Goal: Transaction & Acquisition: Purchase product/service

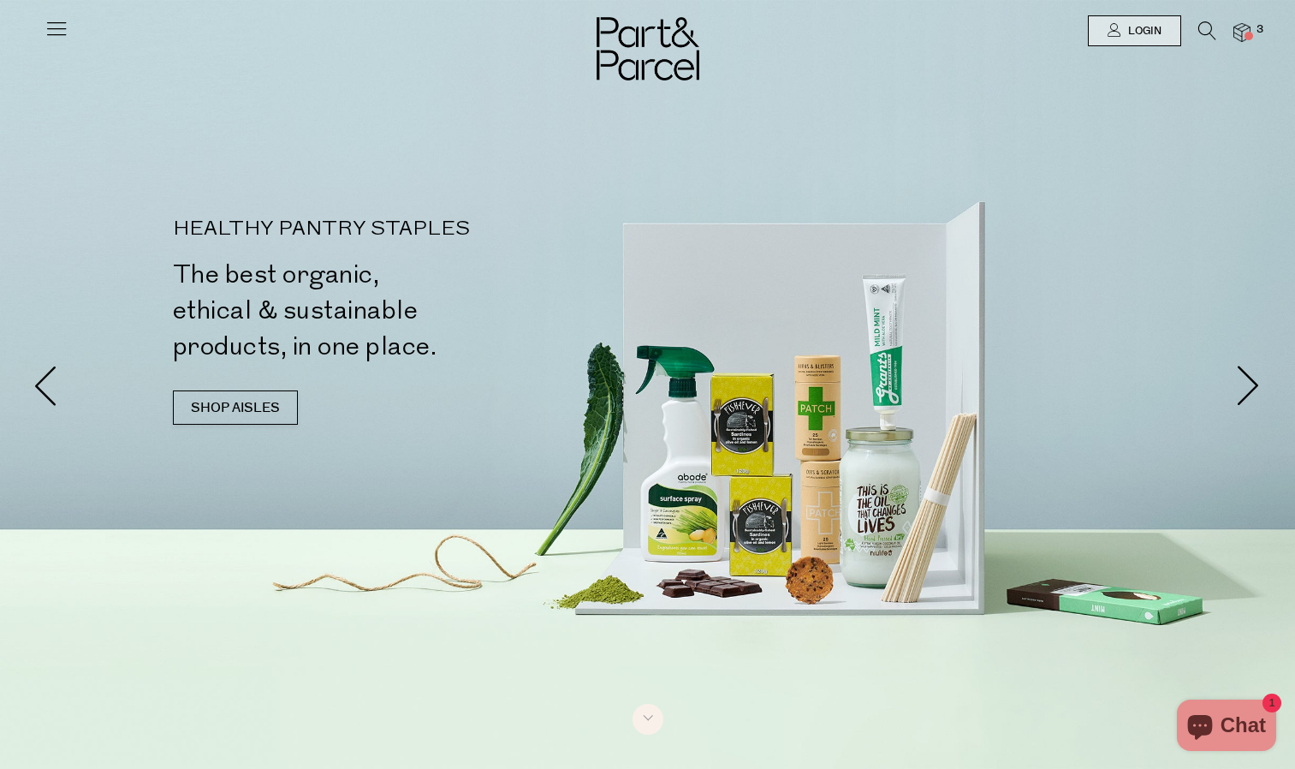
click at [1160, 30] on span "Login" at bounding box center [1143, 31] width 38 height 15
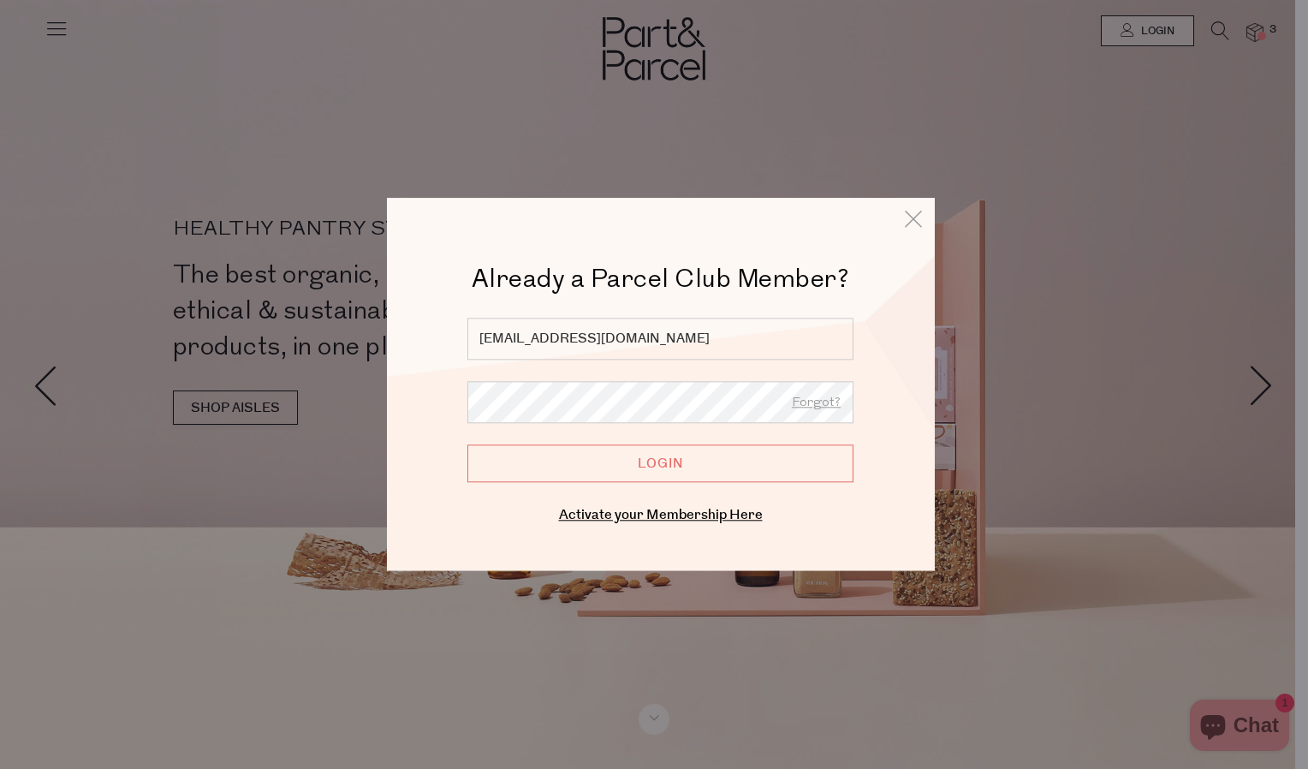
click at [736, 466] on input "Login" at bounding box center [660, 464] width 386 height 38
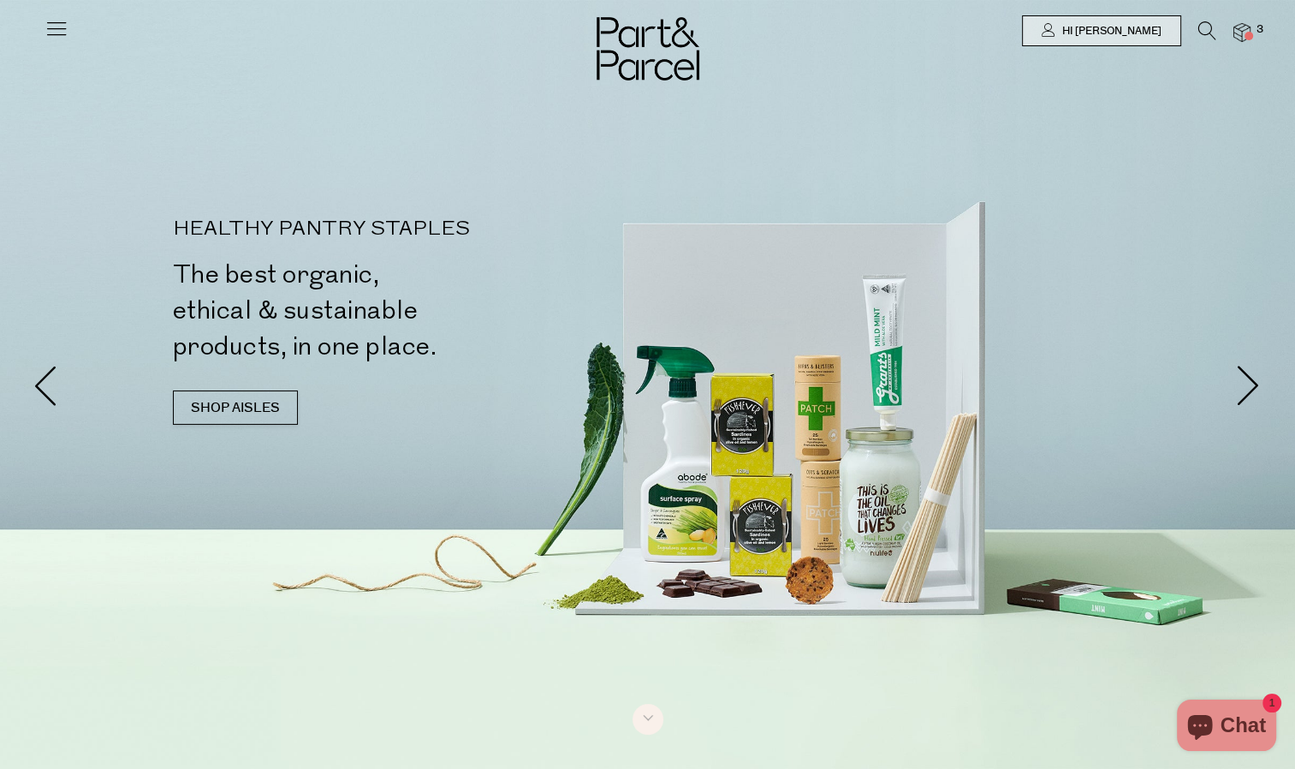
click at [1233, 29] on li "3" at bounding box center [1234, 32] width 34 height 23
click at [1253, 36] on span at bounding box center [1249, 36] width 9 height 9
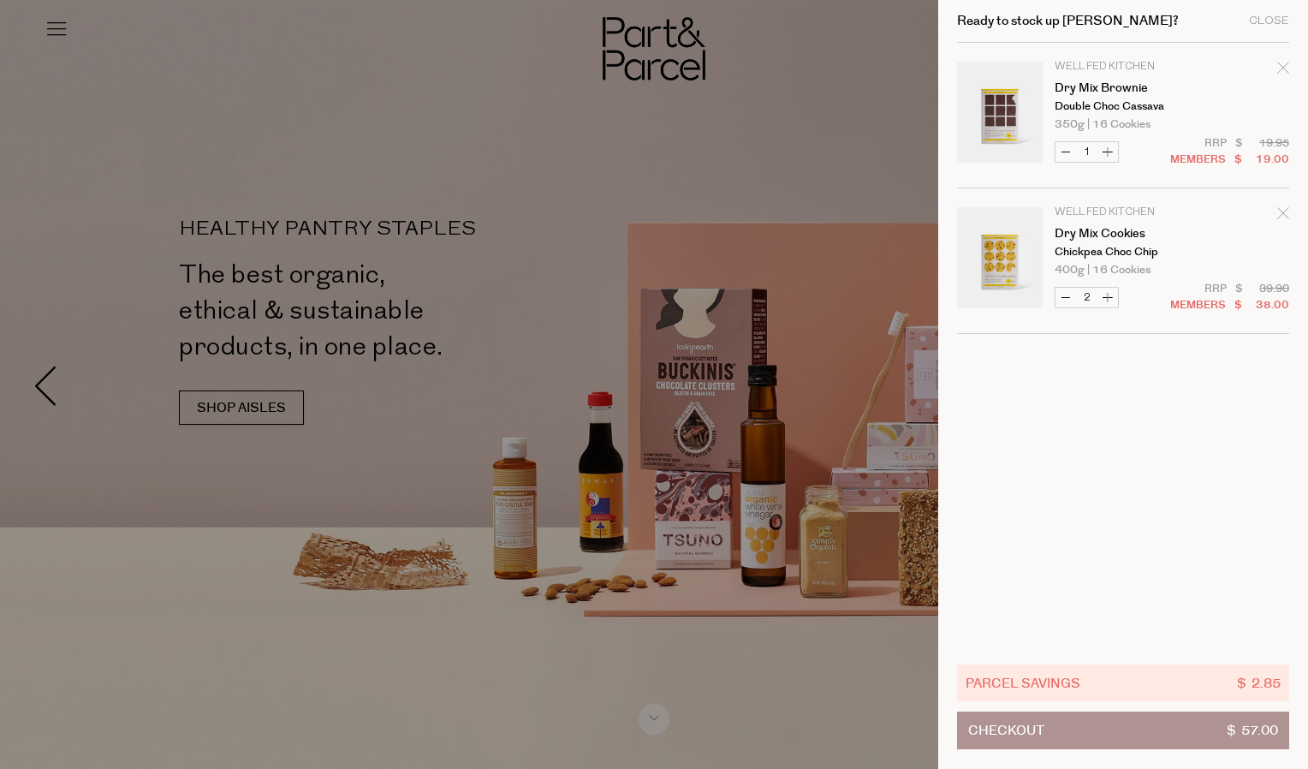
click at [924, 313] on div at bounding box center [654, 384] width 1308 height 769
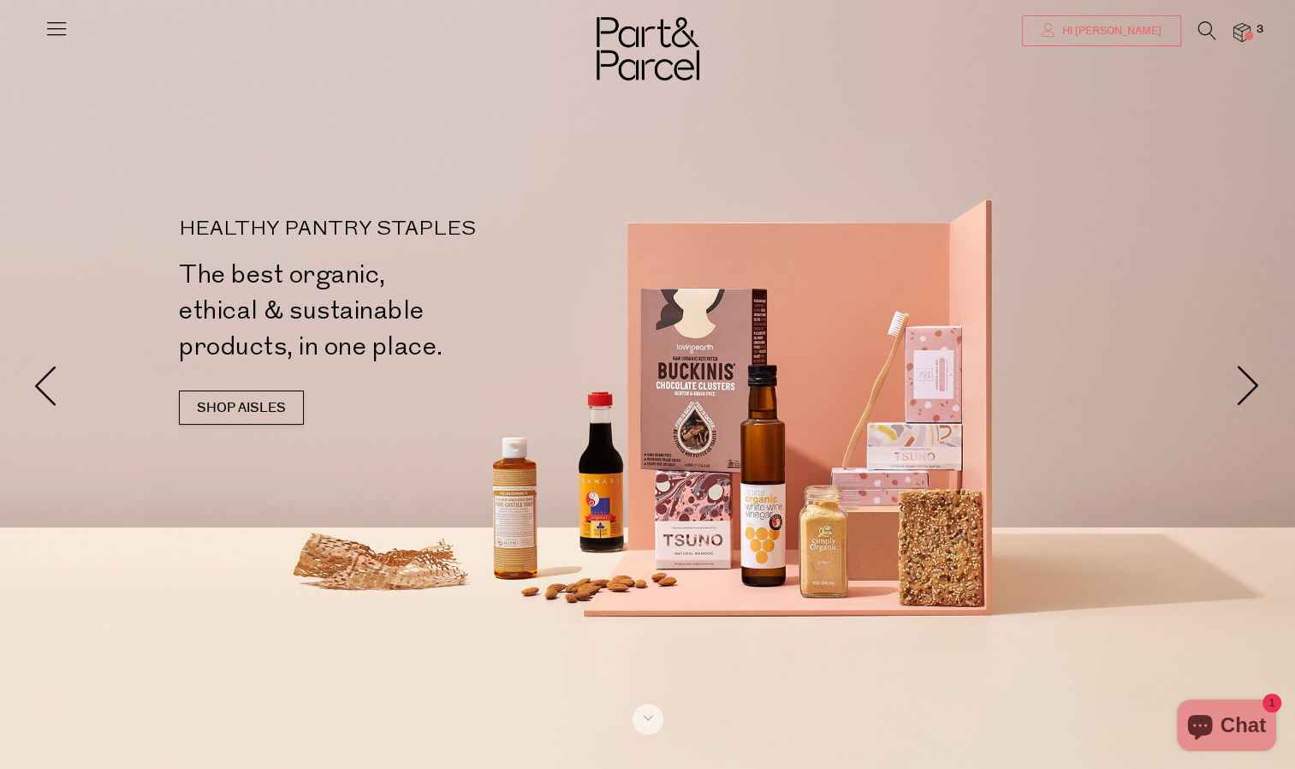
click at [1125, 30] on span "Hi [PERSON_NAME]" at bounding box center [1110, 31] width 104 height 15
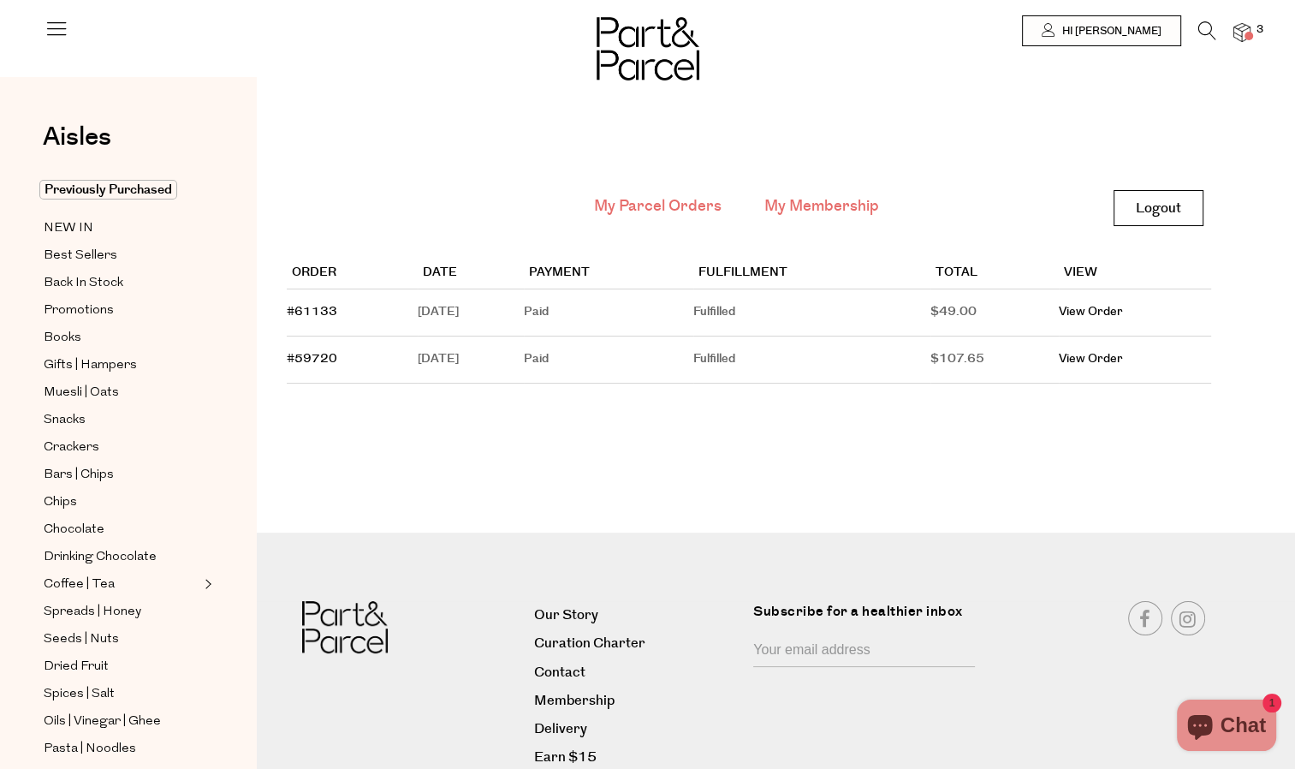
click at [783, 206] on link "My Membership" at bounding box center [822, 206] width 115 height 22
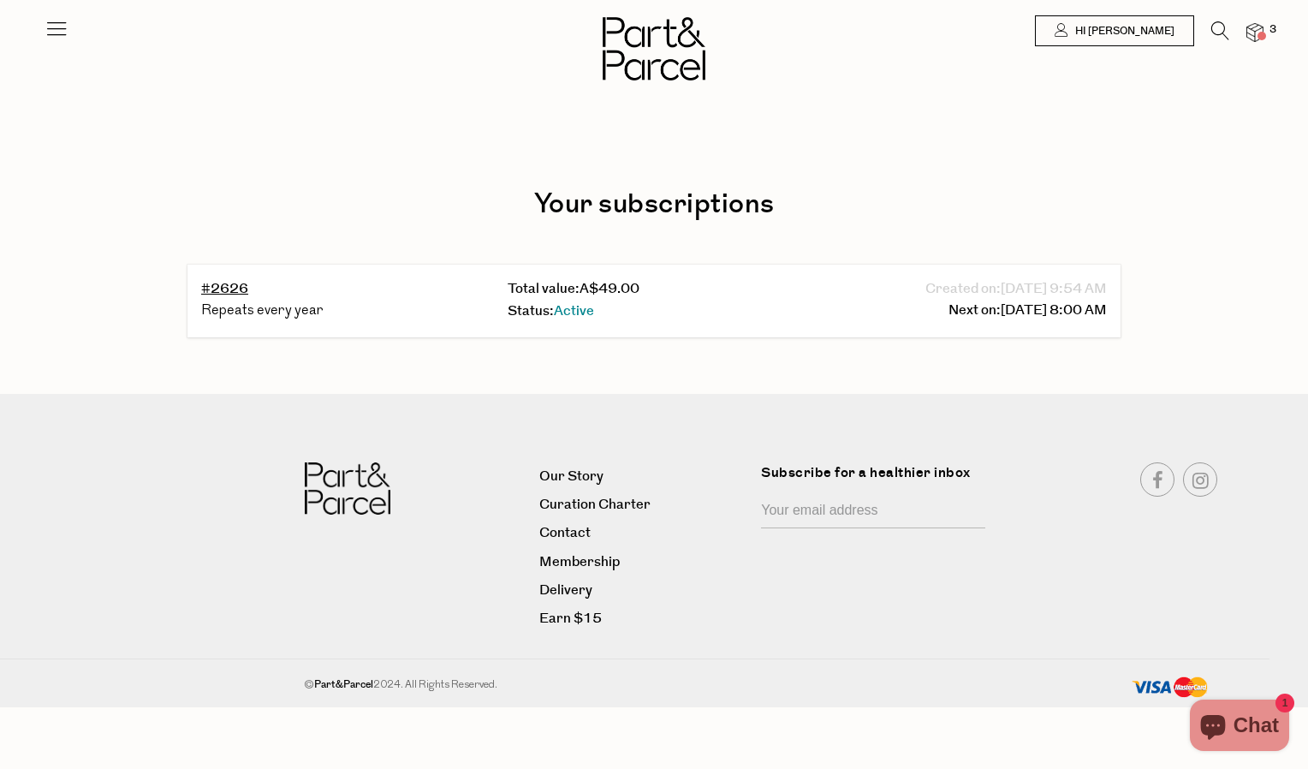
click at [1257, 31] on img at bounding box center [1255, 33] width 17 height 20
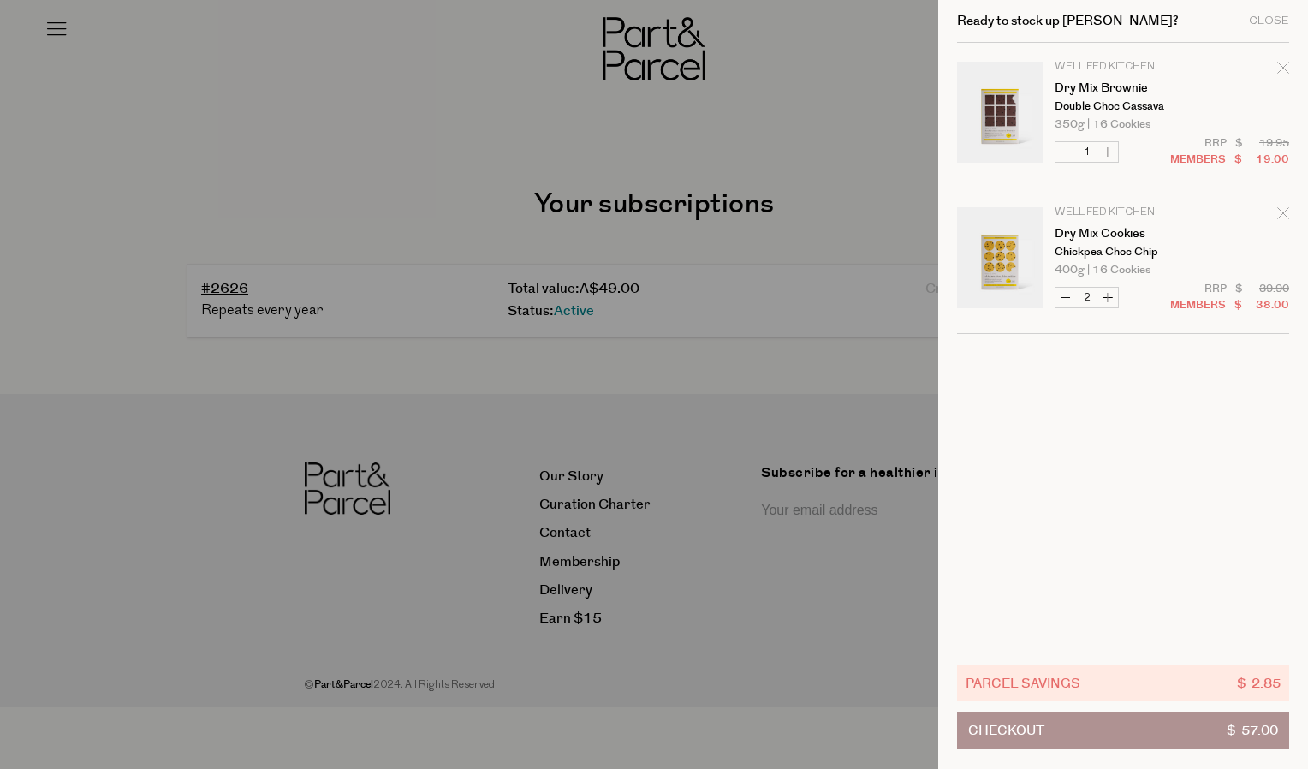
click at [1062, 301] on button "Decrease Dry Mix Cookies" at bounding box center [1066, 298] width 21 height 20
type input "1"
click at [872, 86] on div at bounding box center [654, 384] width 1308 height 769
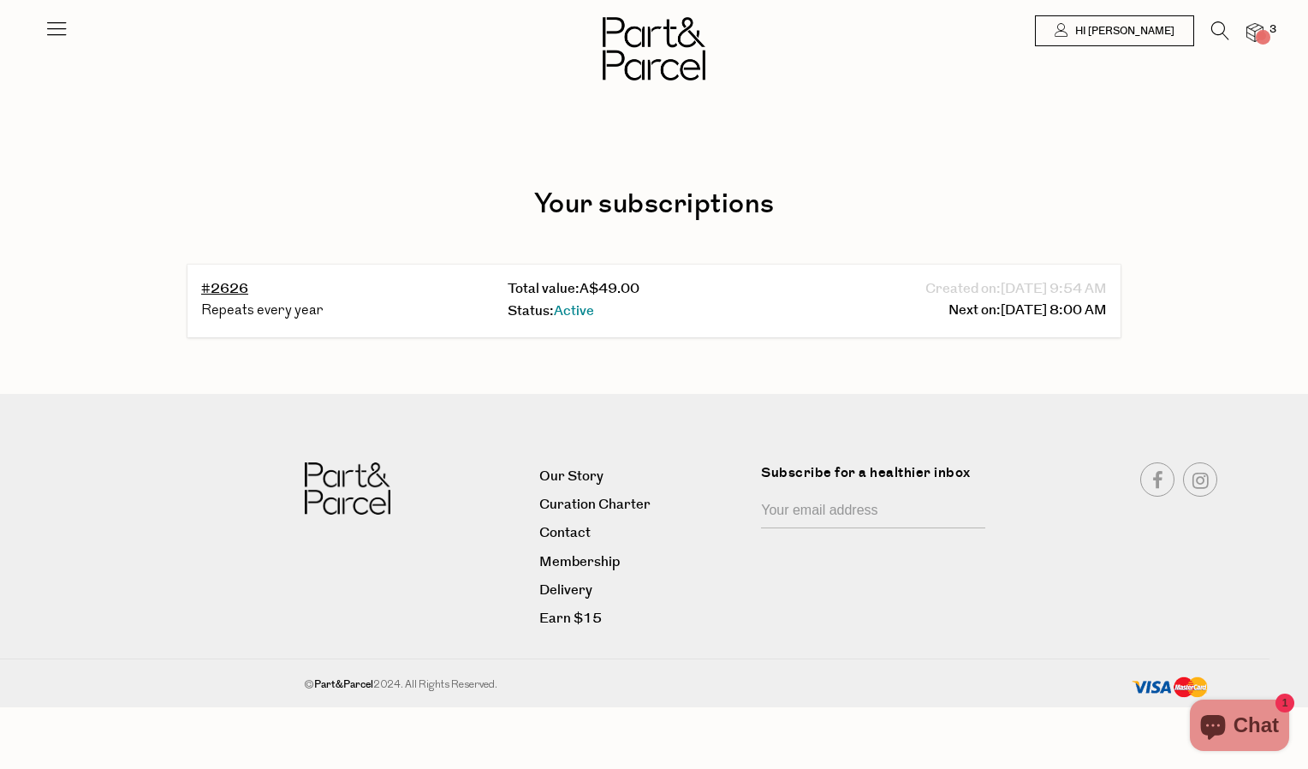
click at [1221, 26] on icon at bounding box center [1221, 30] width 18 height 19
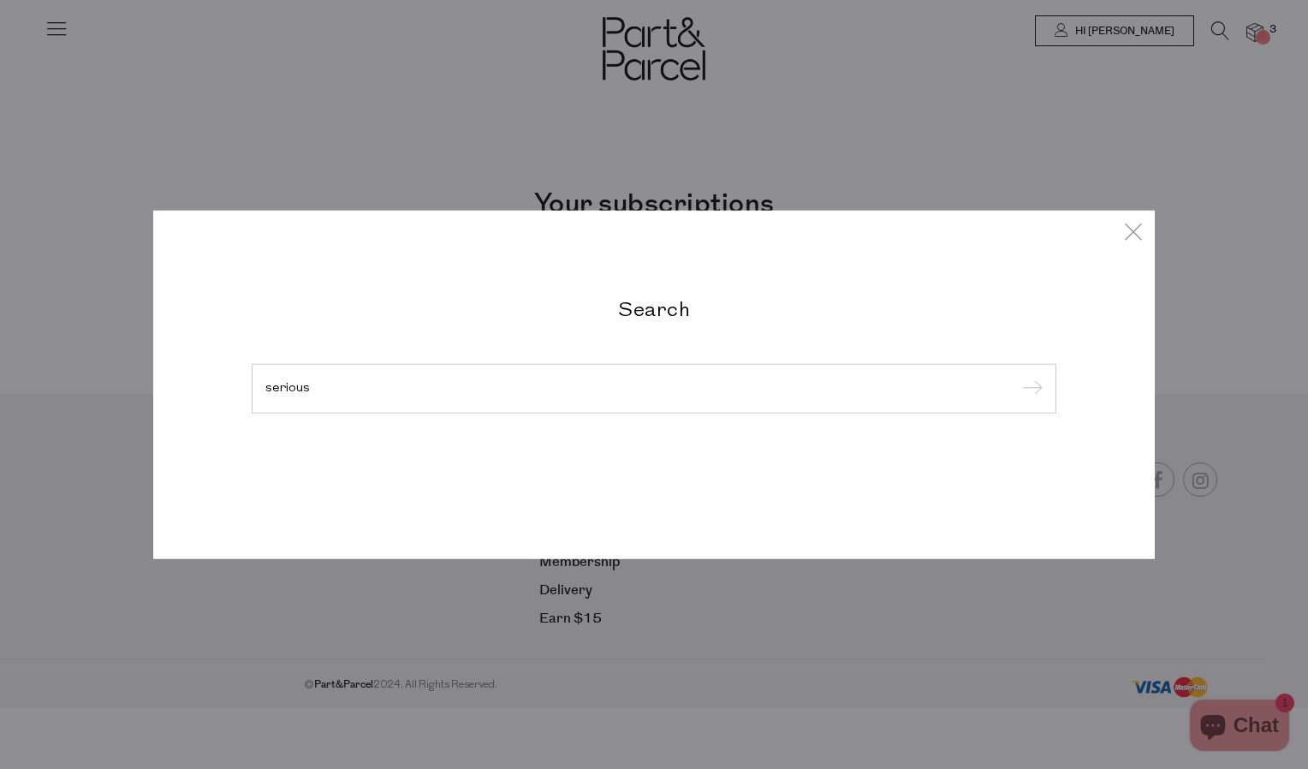
type input "serious"
click at [1017, 377] on input "submit" at bounding box center [1030, 390] width 26 height 26
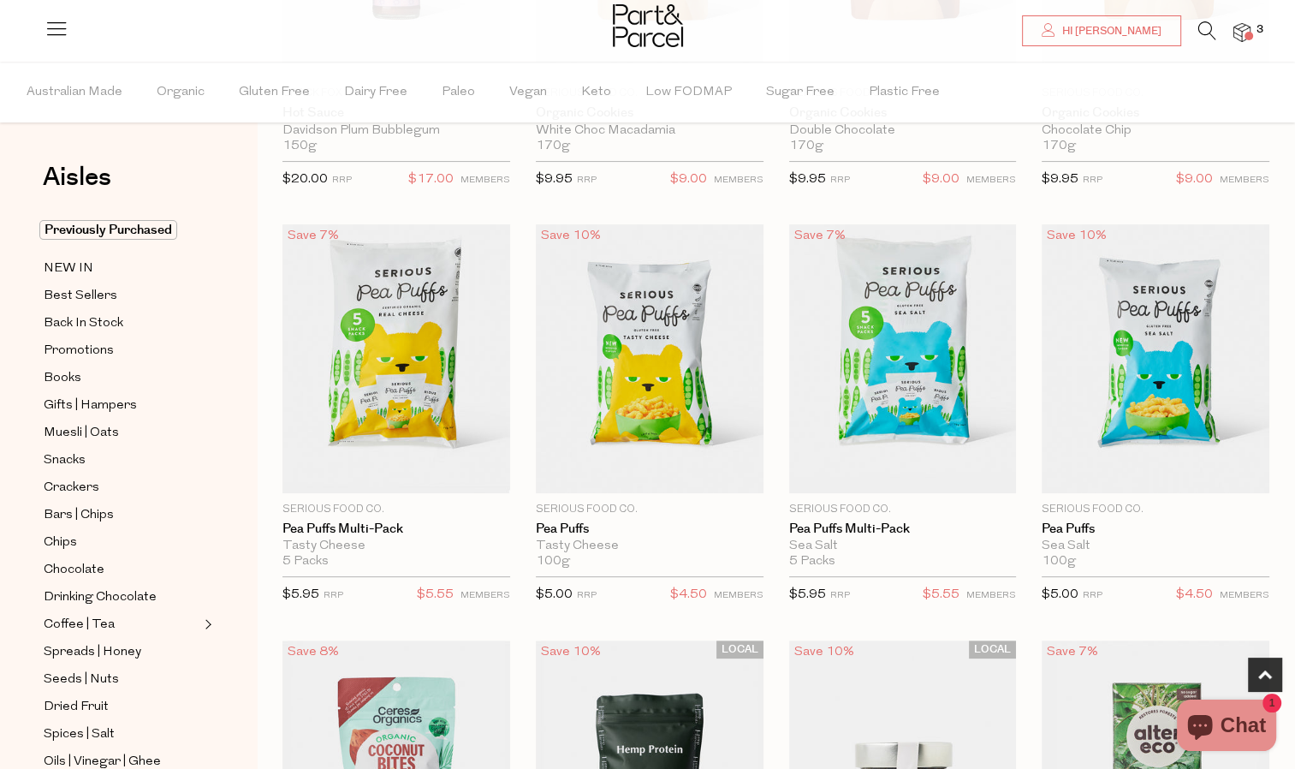
scroll to position [402, 0]
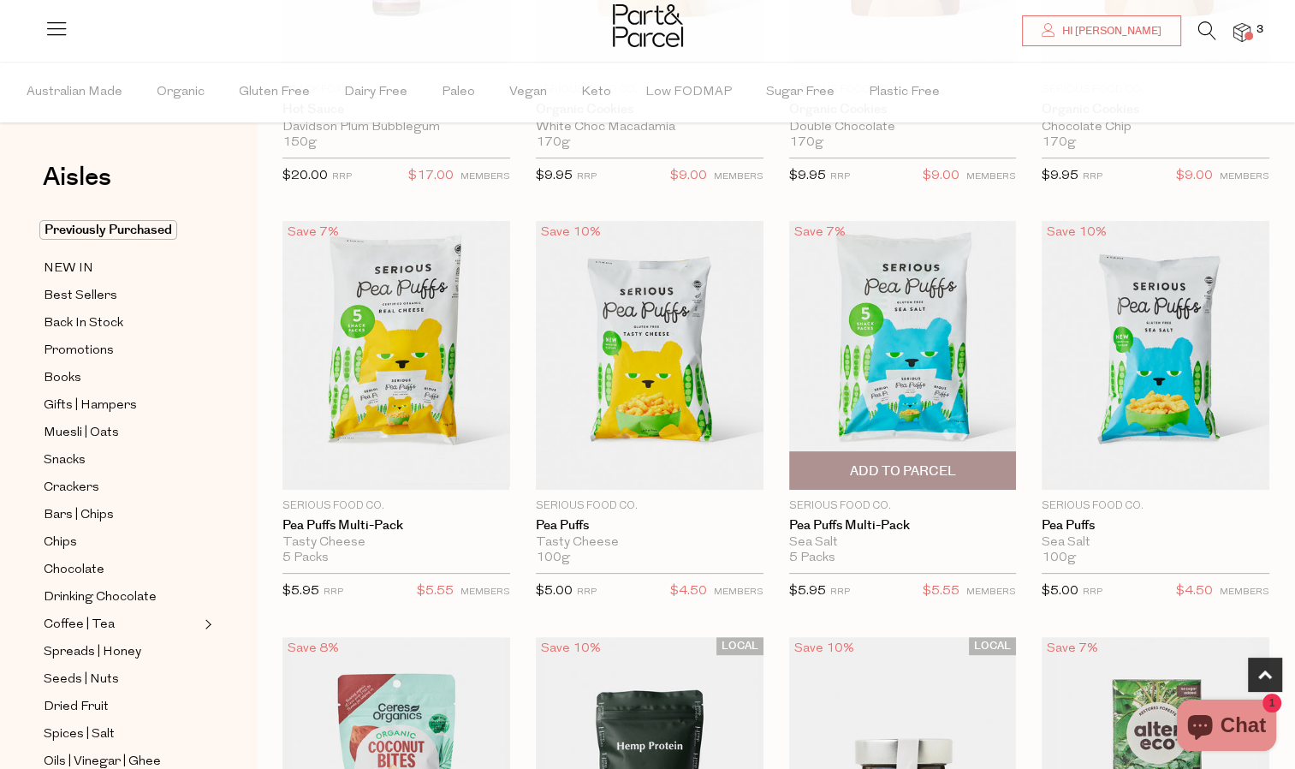
click at [949, 464] on span "Add To Parcel" at bounding box center [902, 471] width 106 height 18
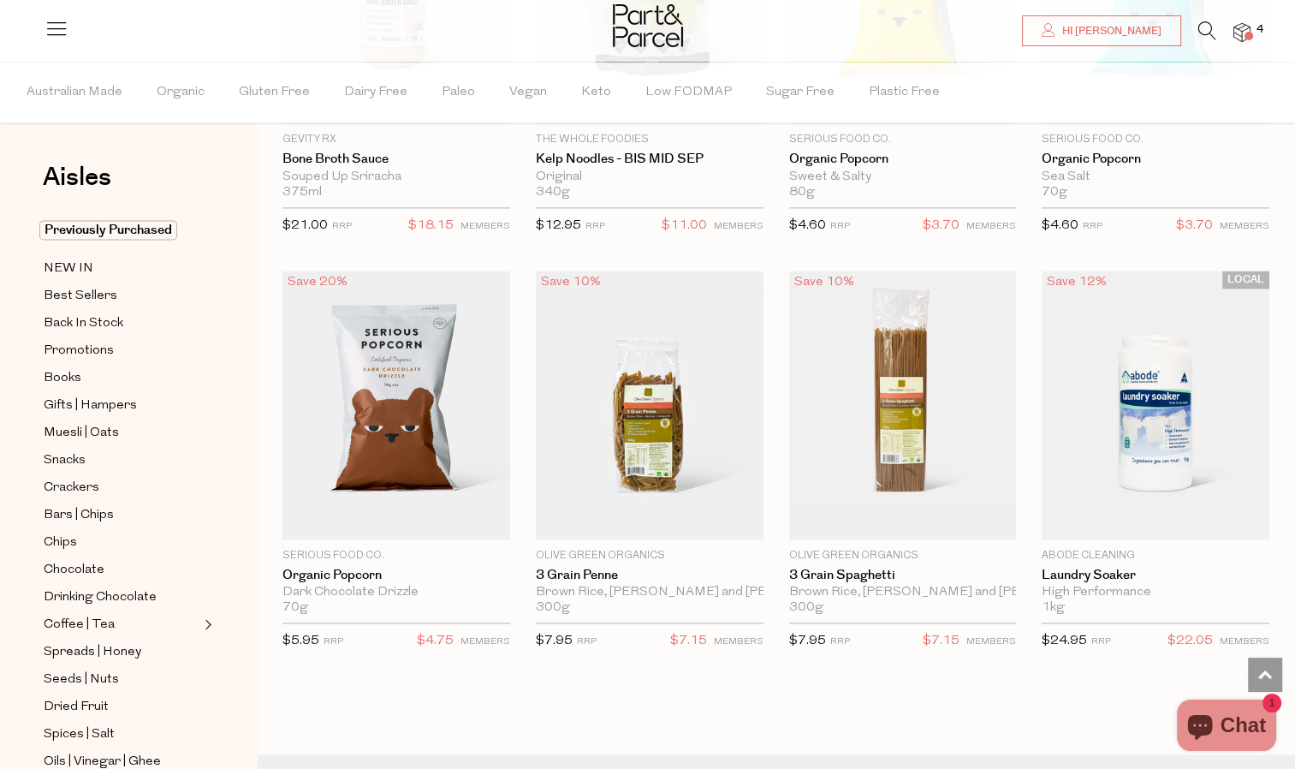
scroll to position [2437, 0]
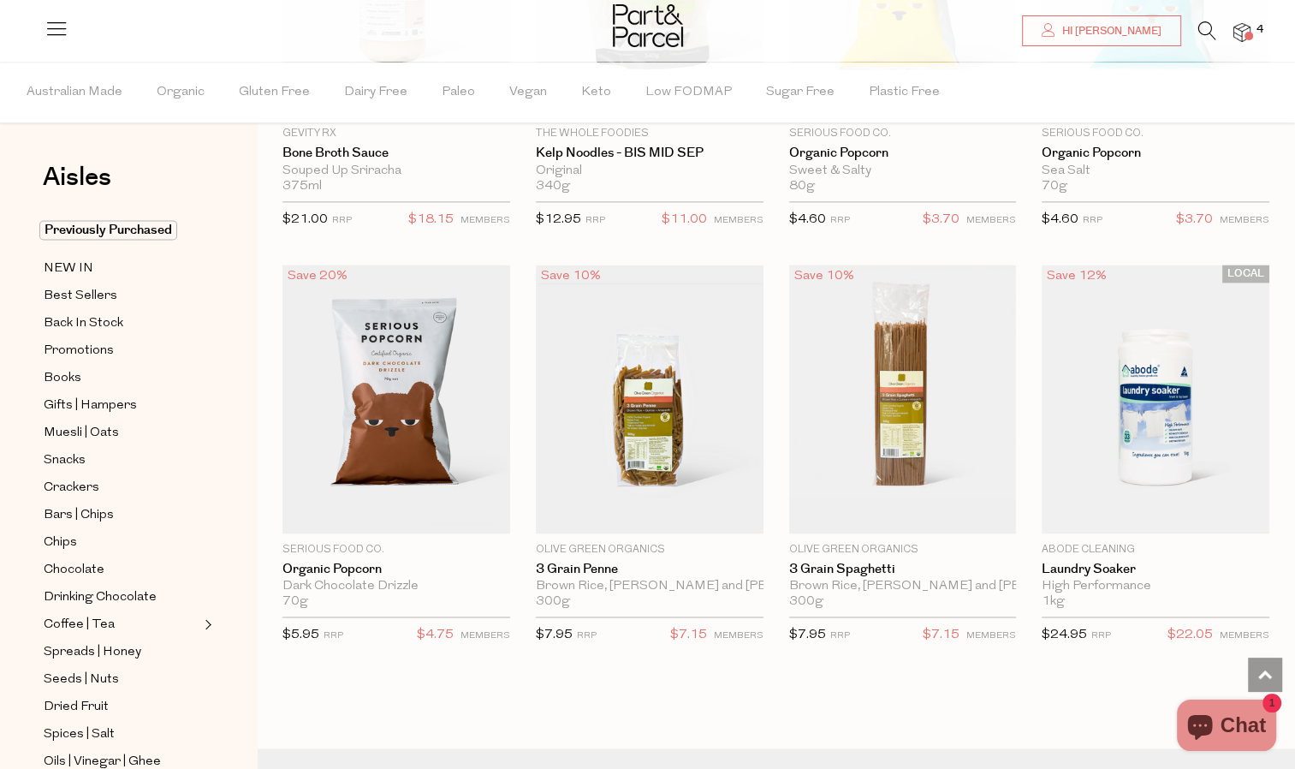
click at [1199, 30] on icon at bounding box center [1208, 30] width 18 height 19
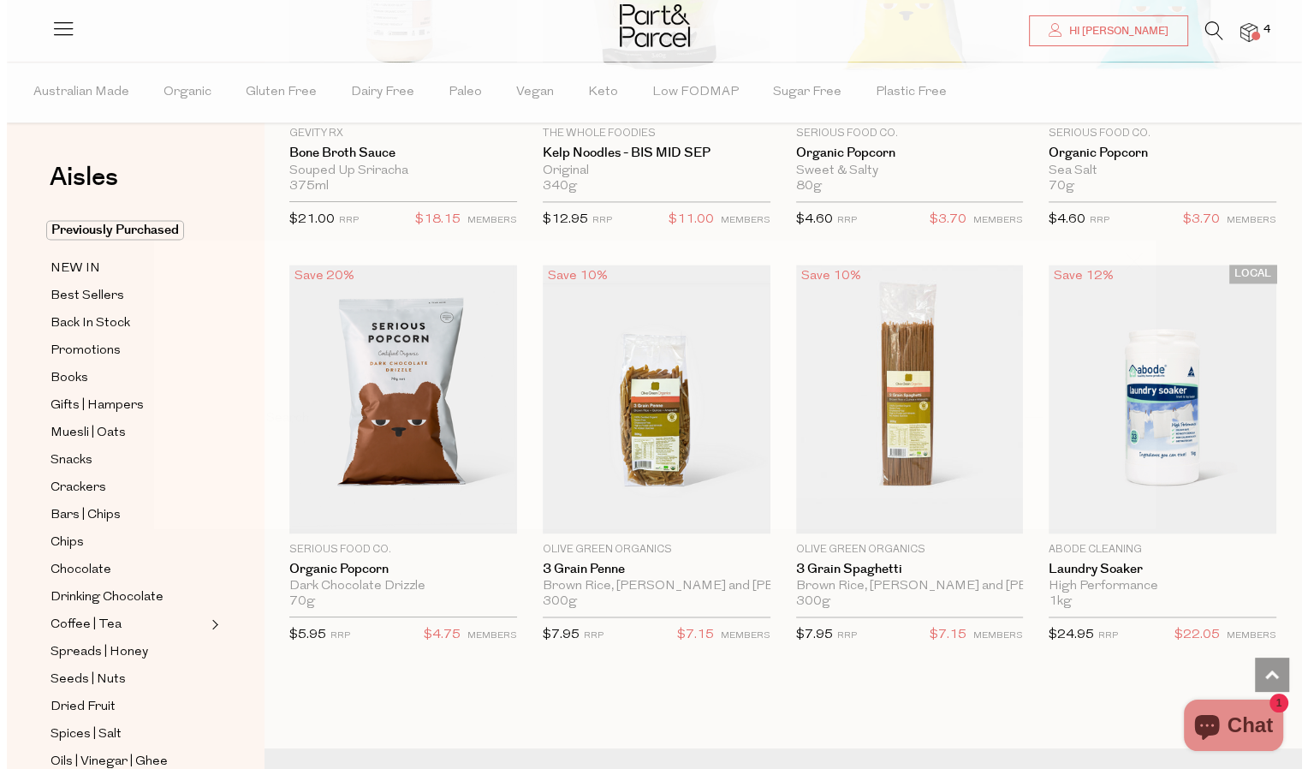
scroll to position [2456, 0]
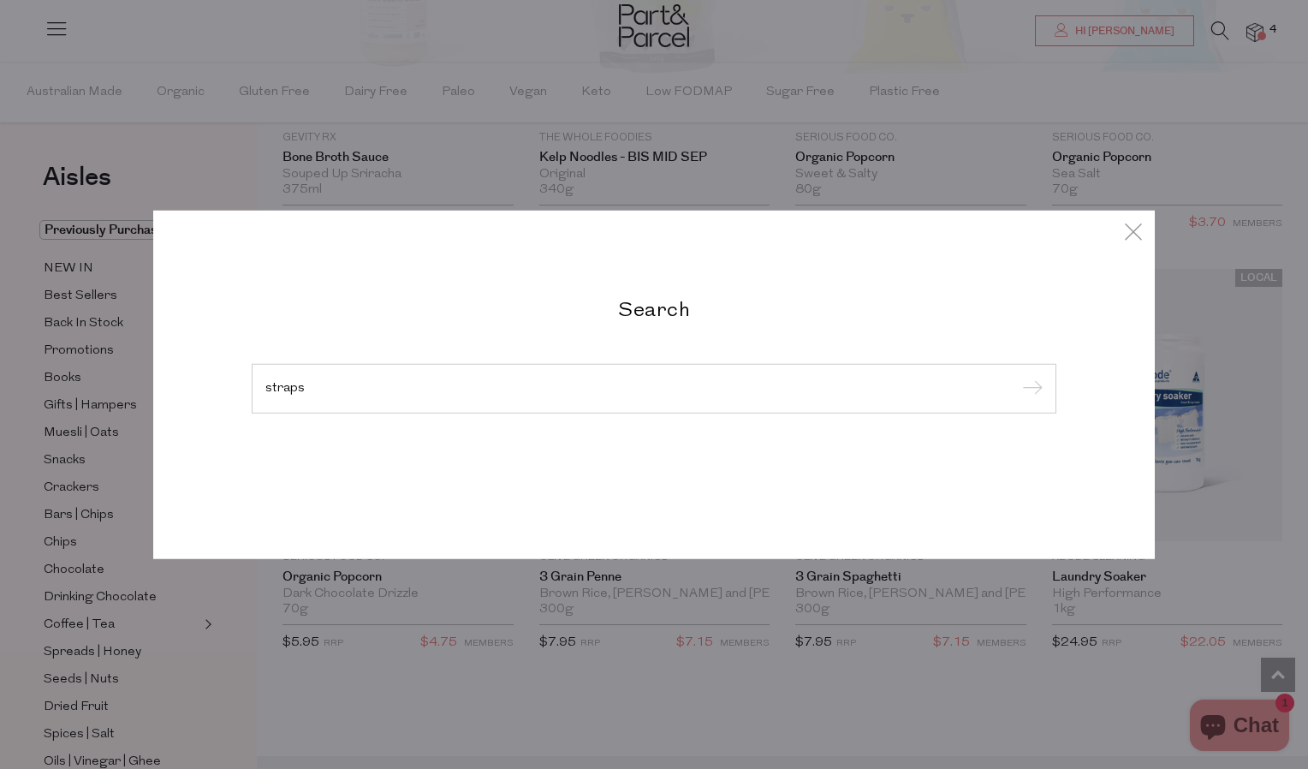
type input "straps"
click at [1017, 377] on input "submit" at bounding box center [1030, 390] width 26 height 26
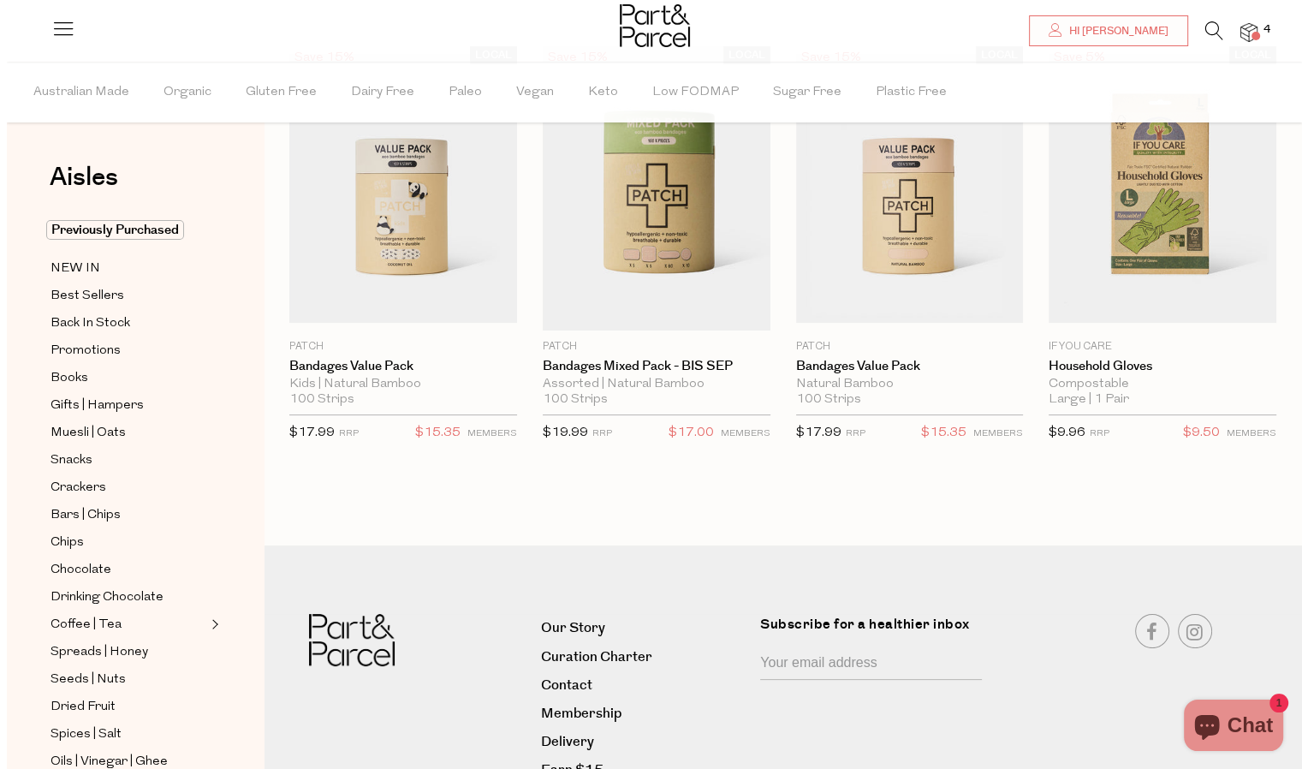
scroll to position [146, 0]
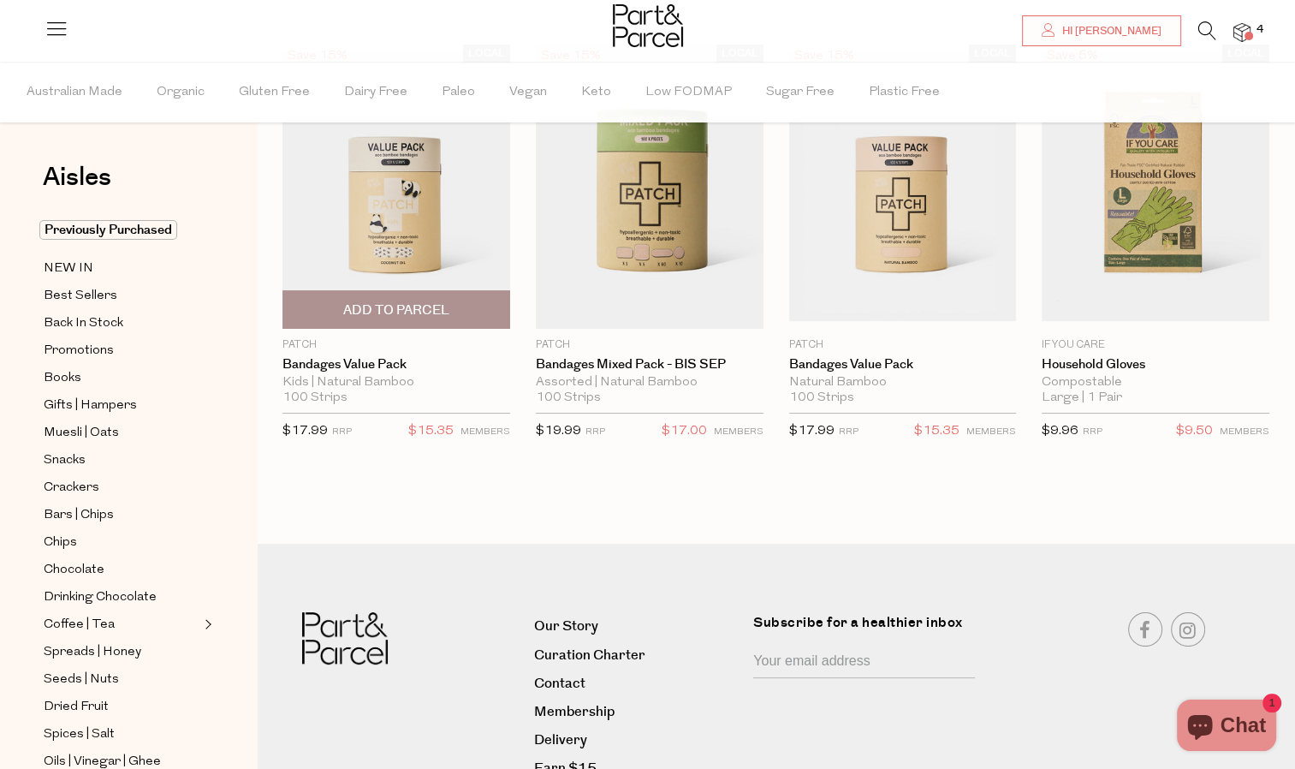
click at [295, 344] on p "Patch" at bounding box center [397, 344] width 228 height 15
click at [1200, 32] on icon at bounding box center [1208, 30] width 18 height 19
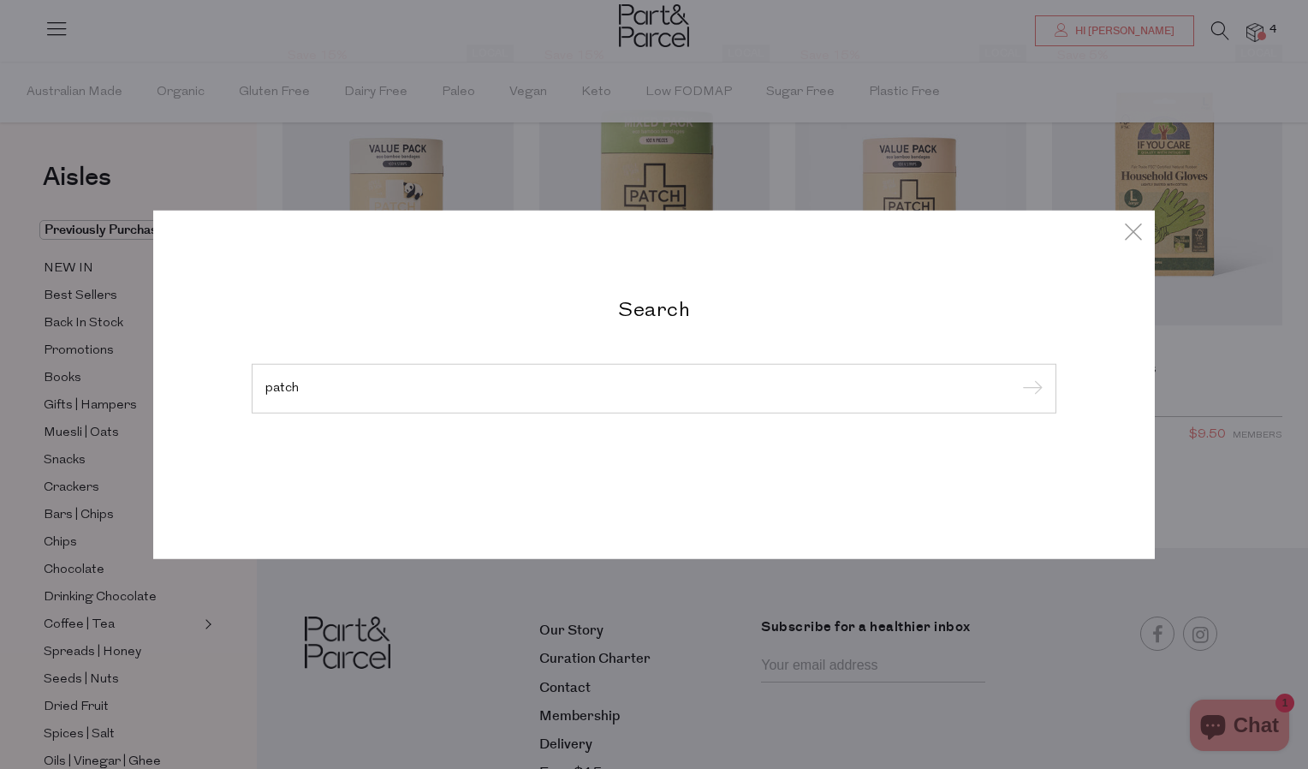
type input "patch"
click at [1017, 377] on input "submit" at bounding box center [1030, 390] width 26 height 26
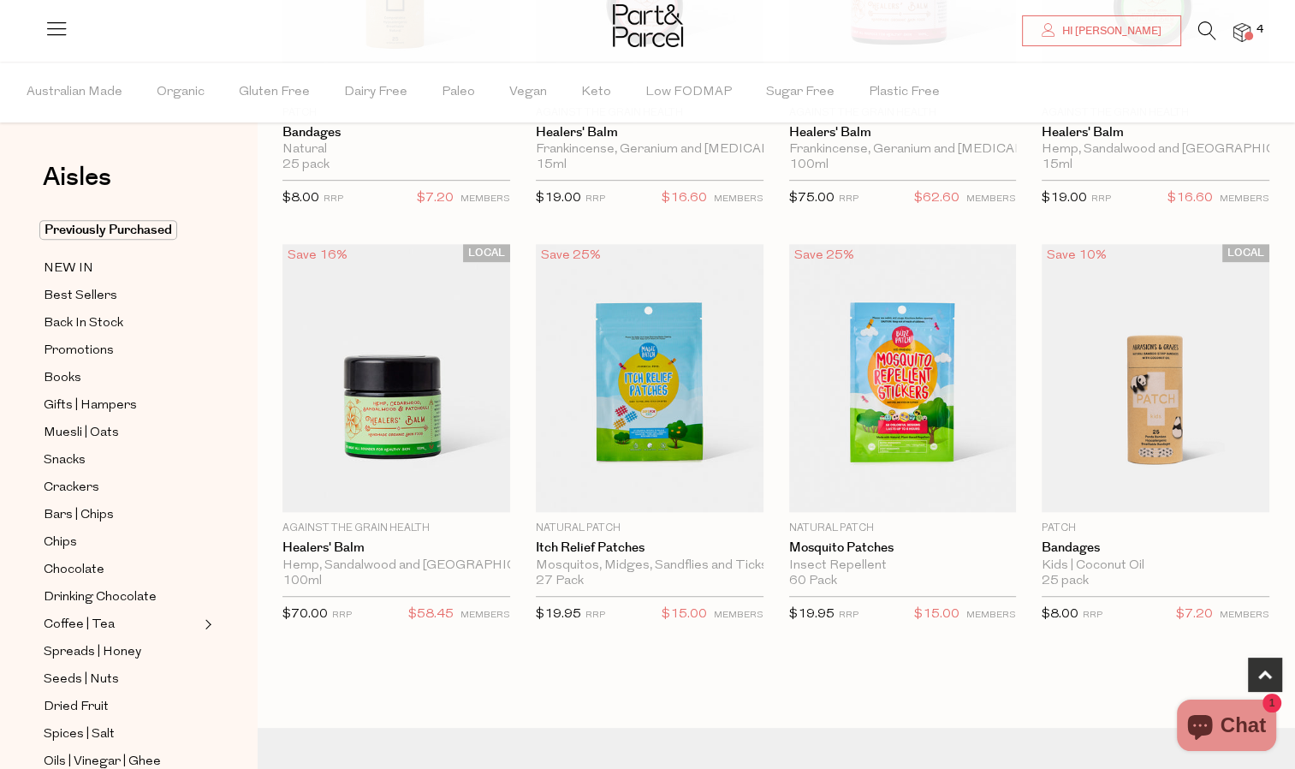
scroll to position [797, 0]
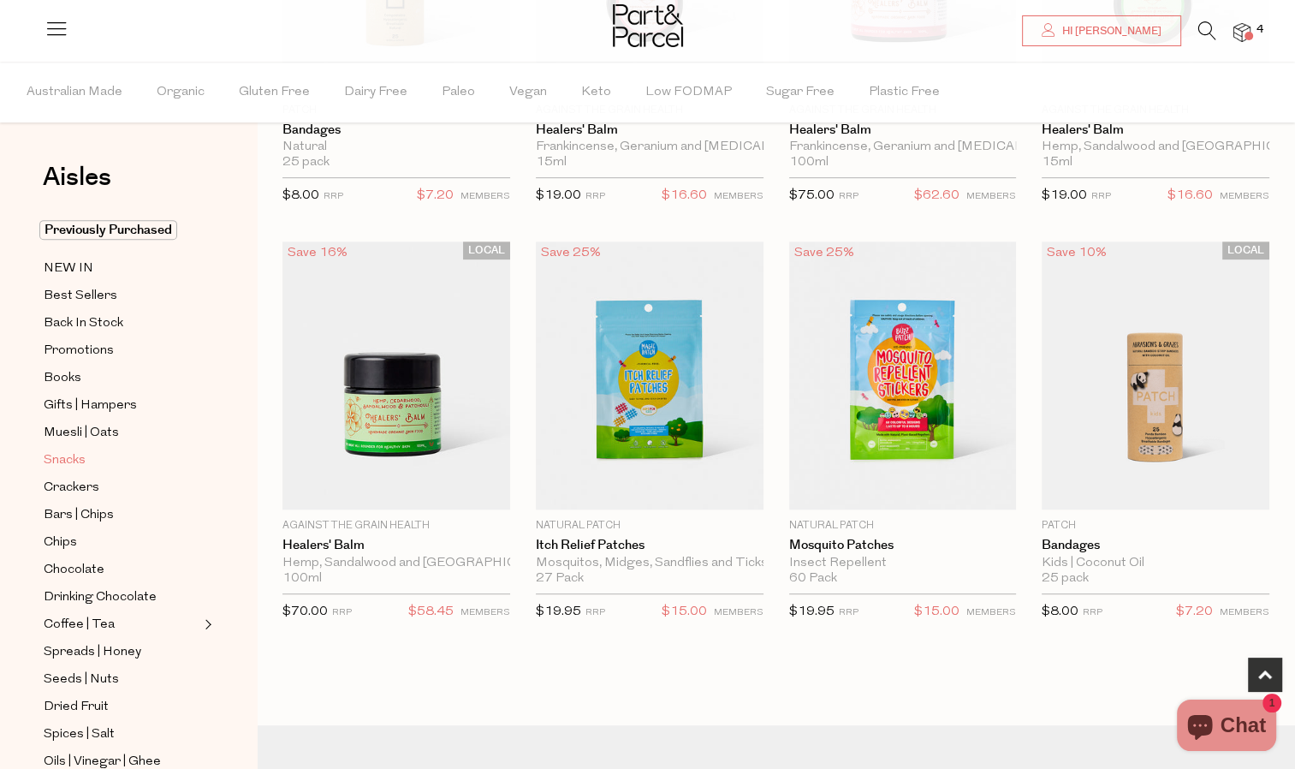
click at [67, 462] on span "Snacks" at bounding box center [65, 460] width 42 height 21
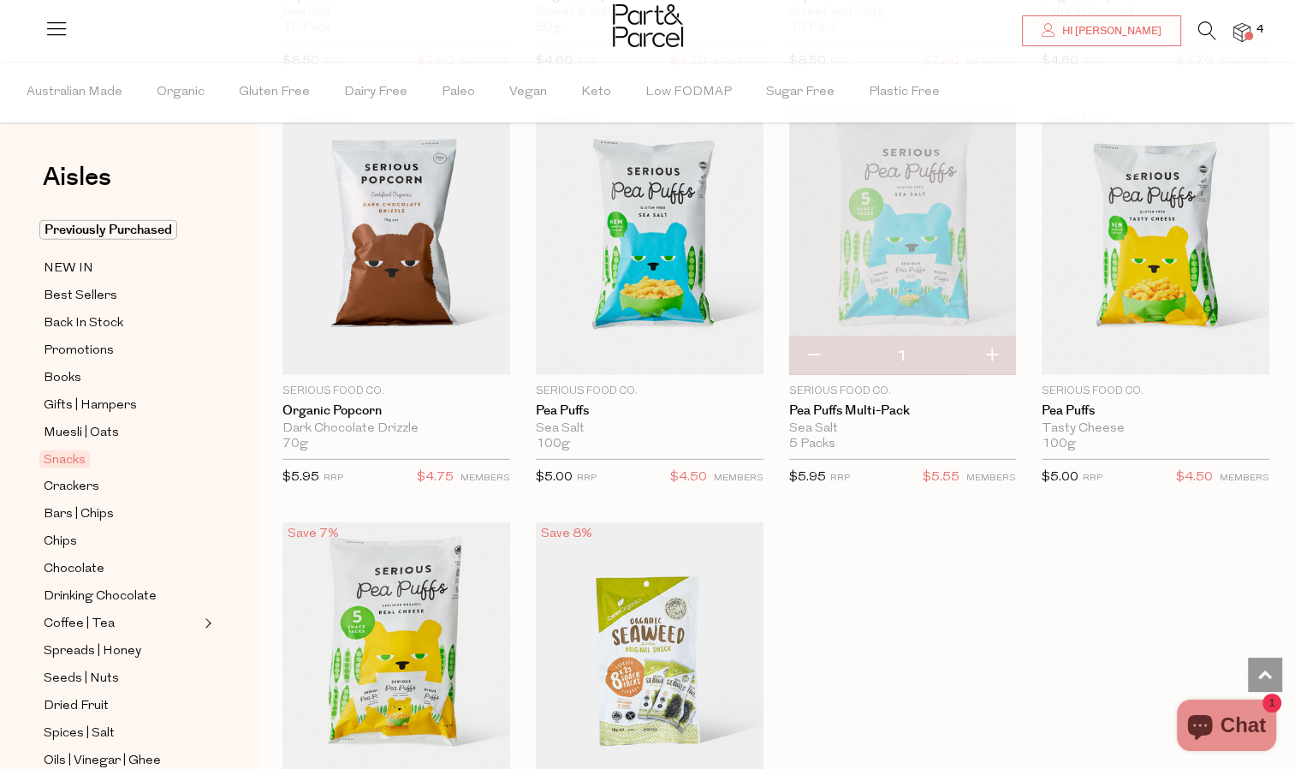
scroll to position [4763, 0]
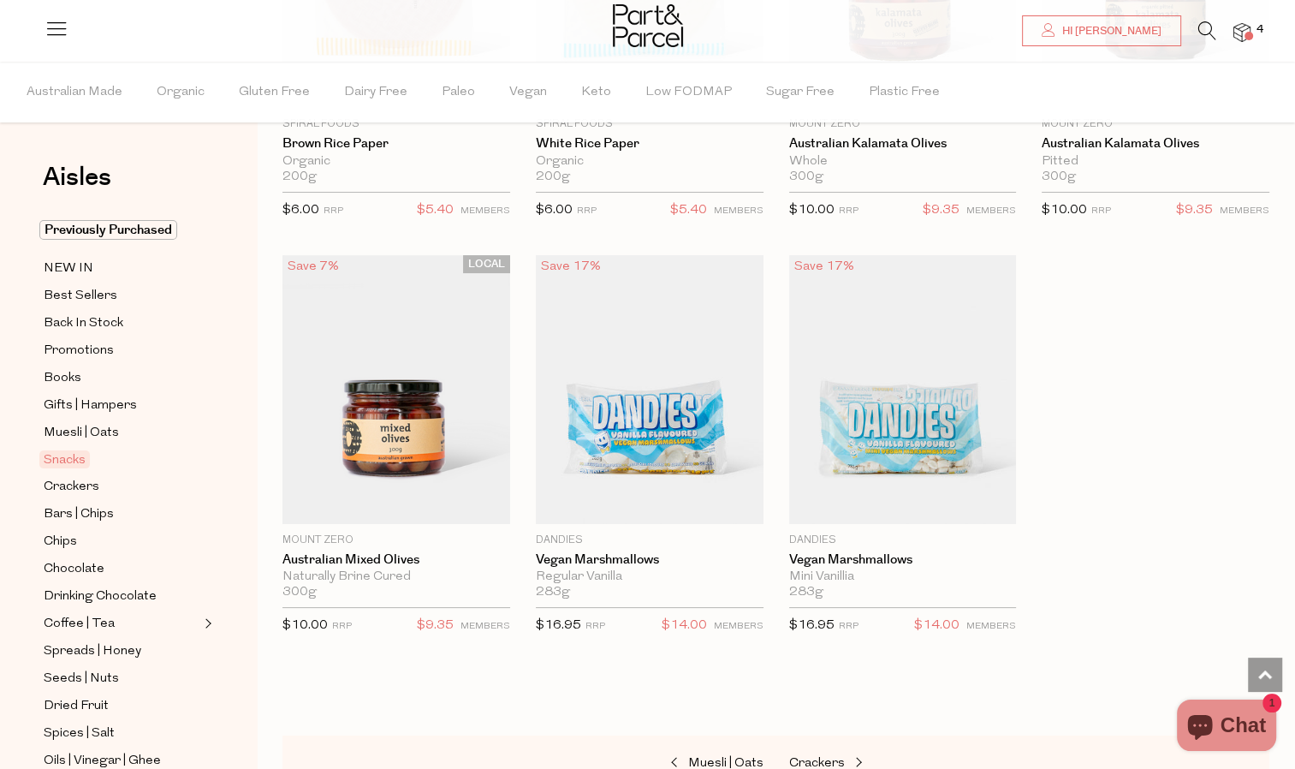
scroll to position [6667, 0]
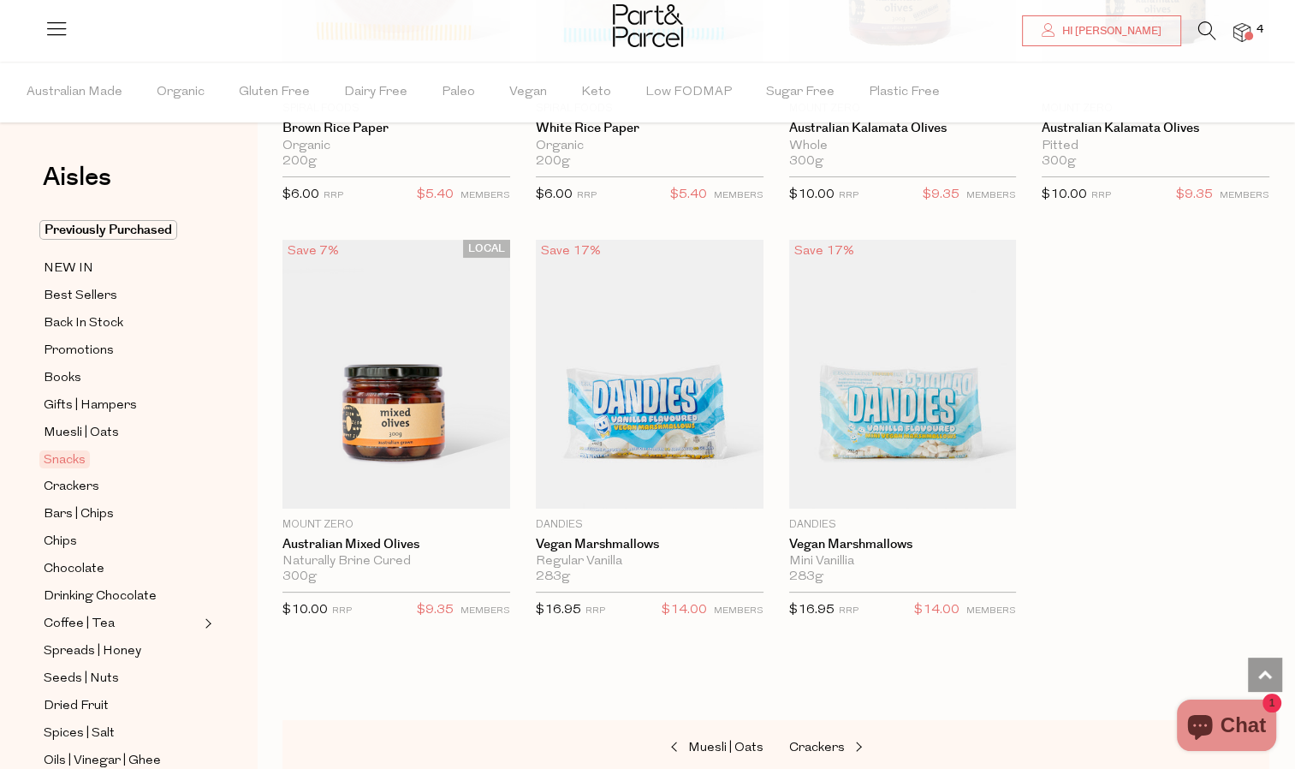
click at [1206, 29] on icon at bounding box center [1208, 30] width 18 height 19
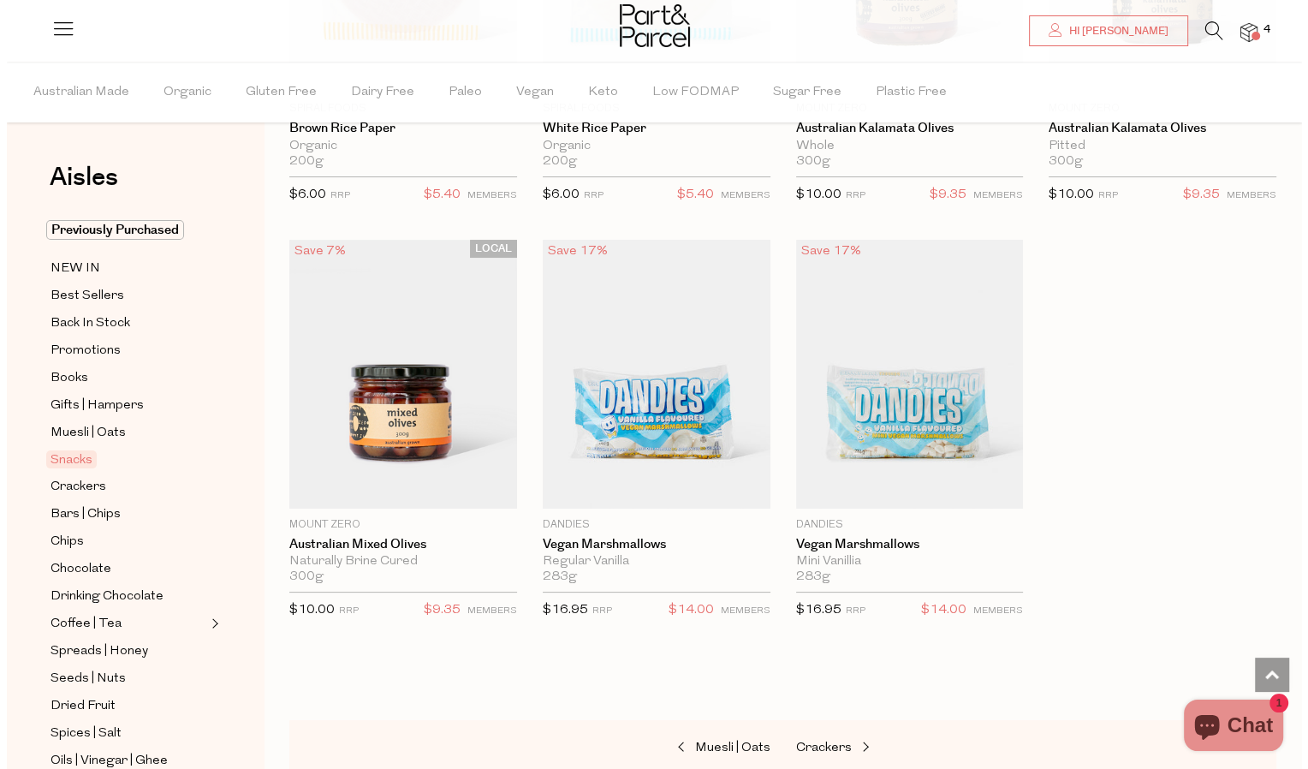
scroll to position [6725, 0]
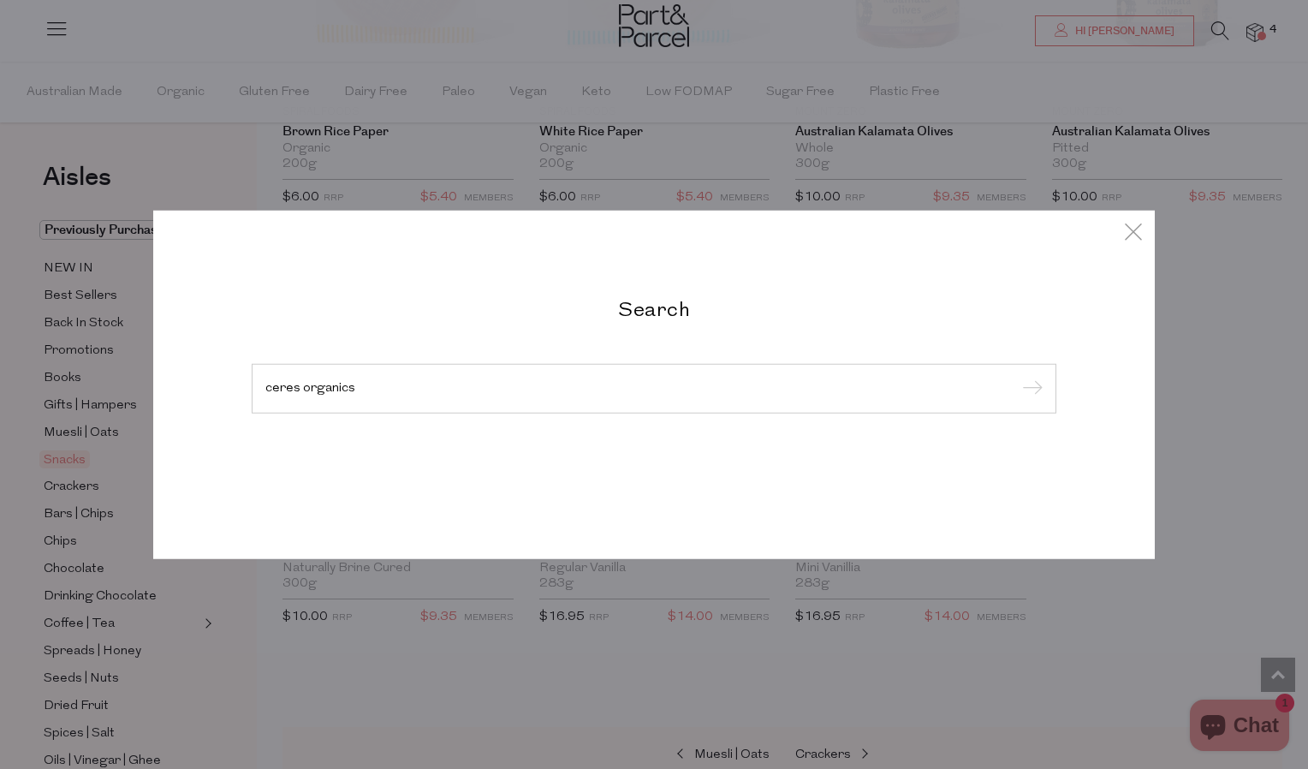
type input "ceres organics"
click at [1017, 377] on input "submit" at bounding box center [1030, 390] width 26 height 26
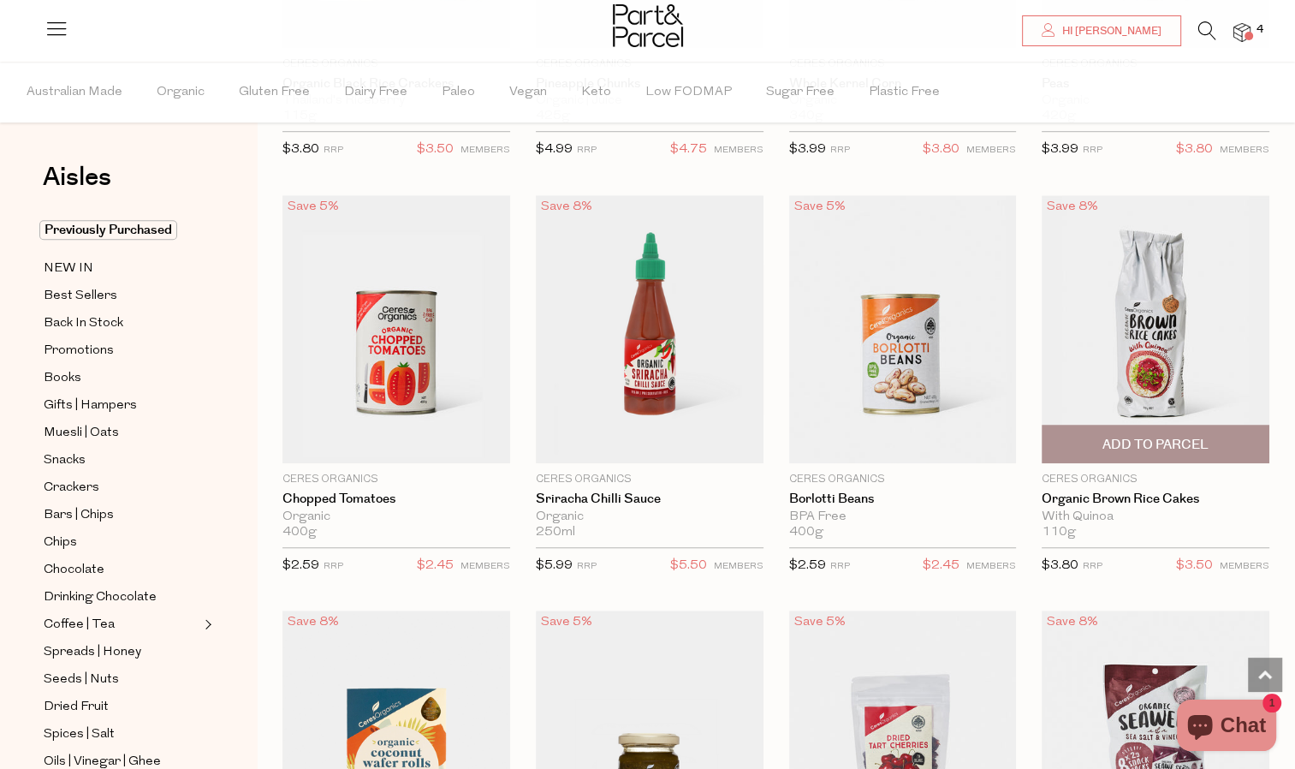
scroll to position [1248, 0]
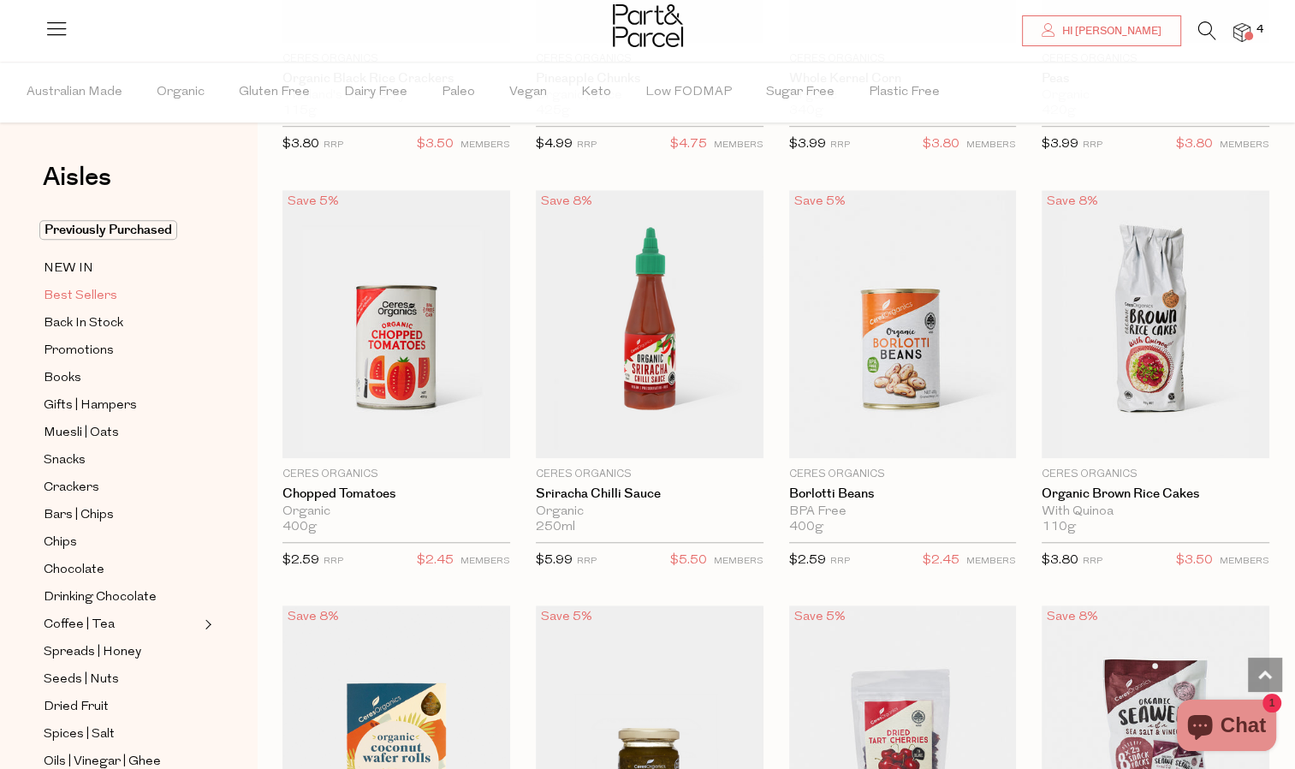
click at [95, 295] on span "Best Sellers" at bounding box center [81, 296] width 74 height 21
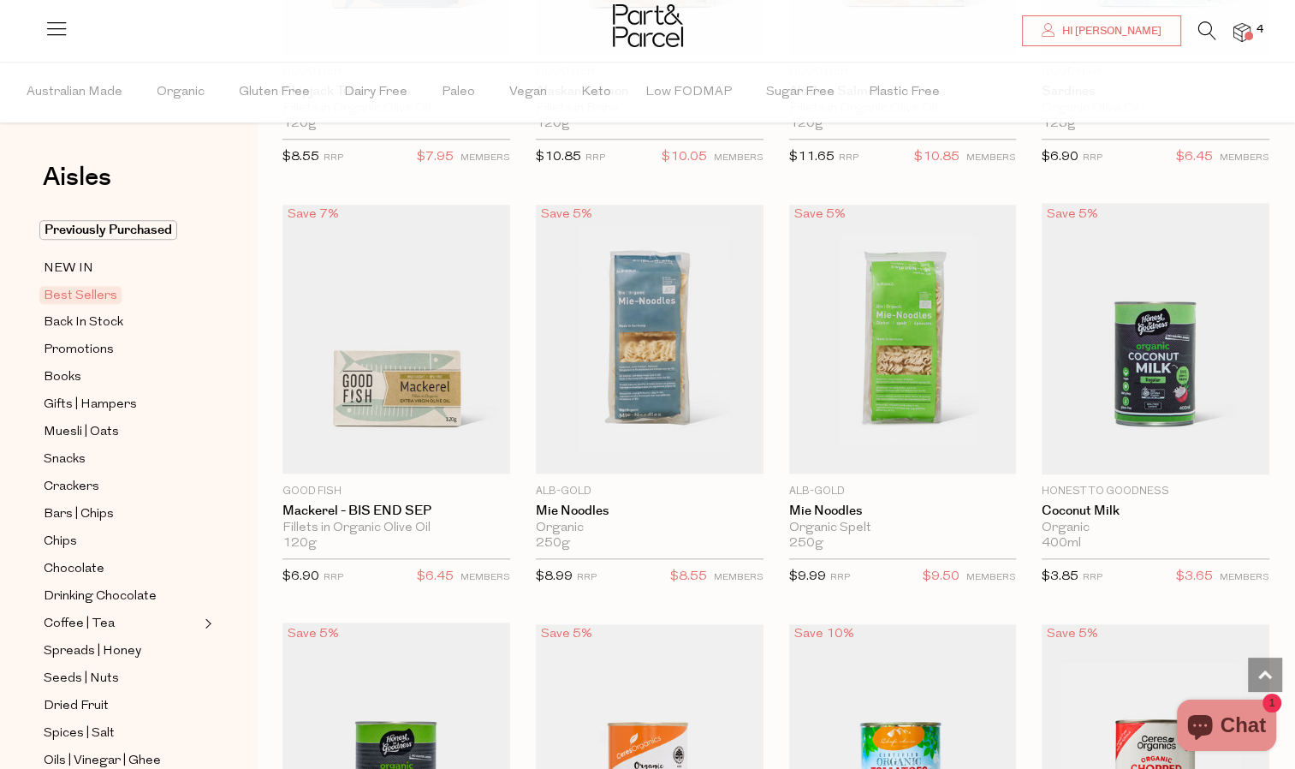
scroll to position [1723, 0]
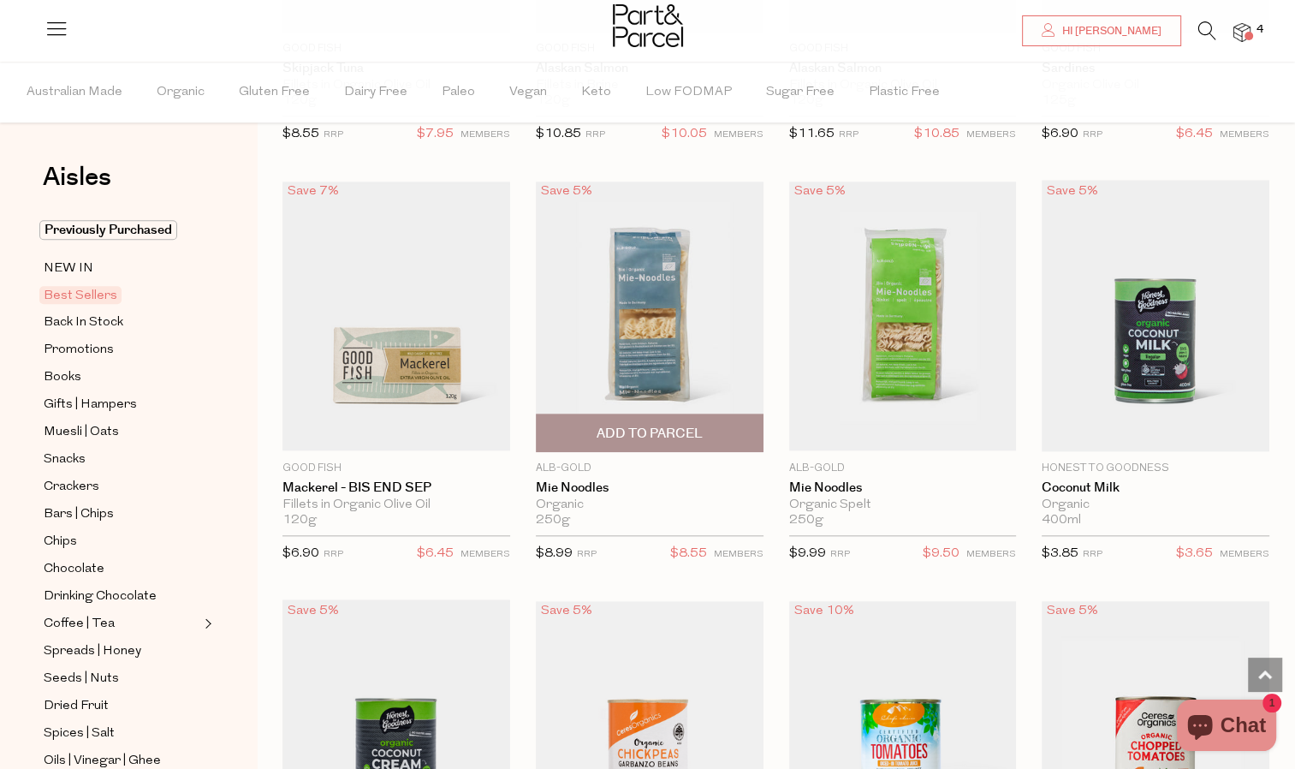
click at [655, 291] on img at bounding box center [650, 316] width 228 height 269
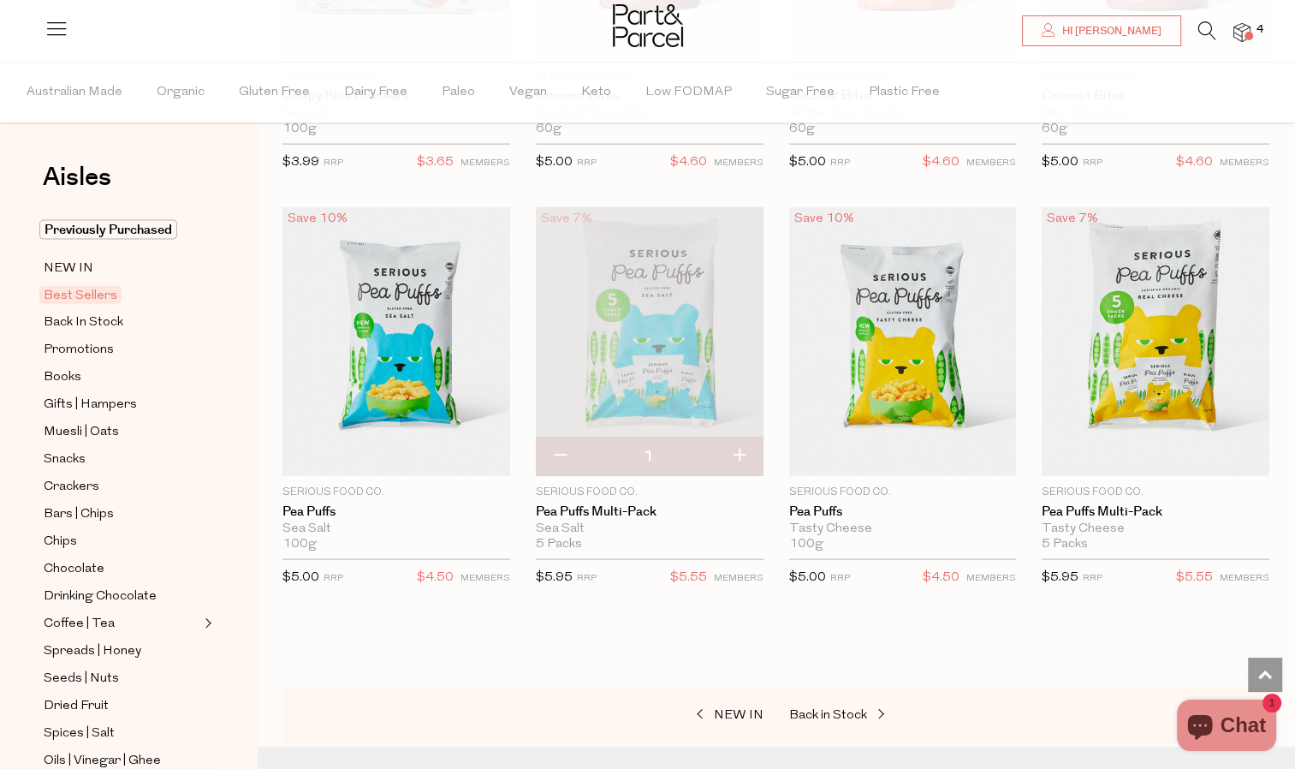
scroll to position [3790, 0]
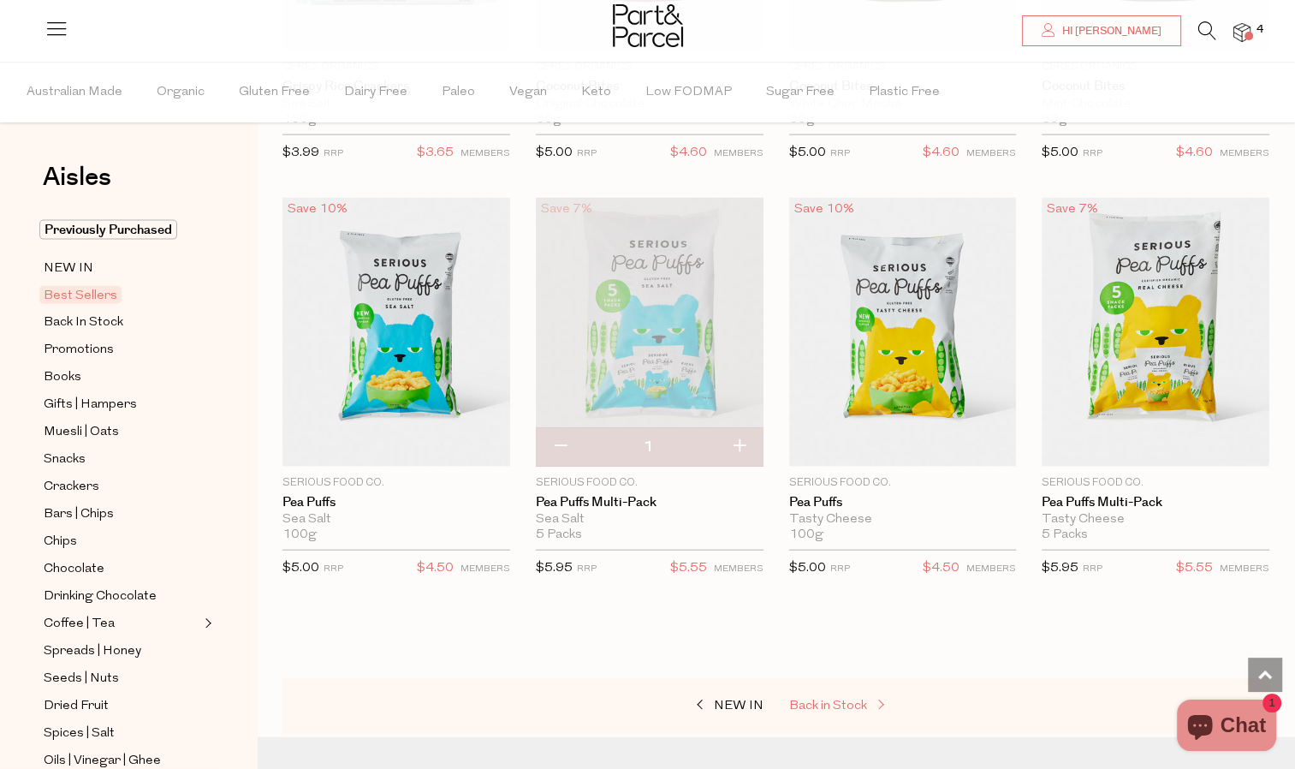
click at [836, 700] on span "Back in Stock" at bounding box center [828, 706] width 78 height 13
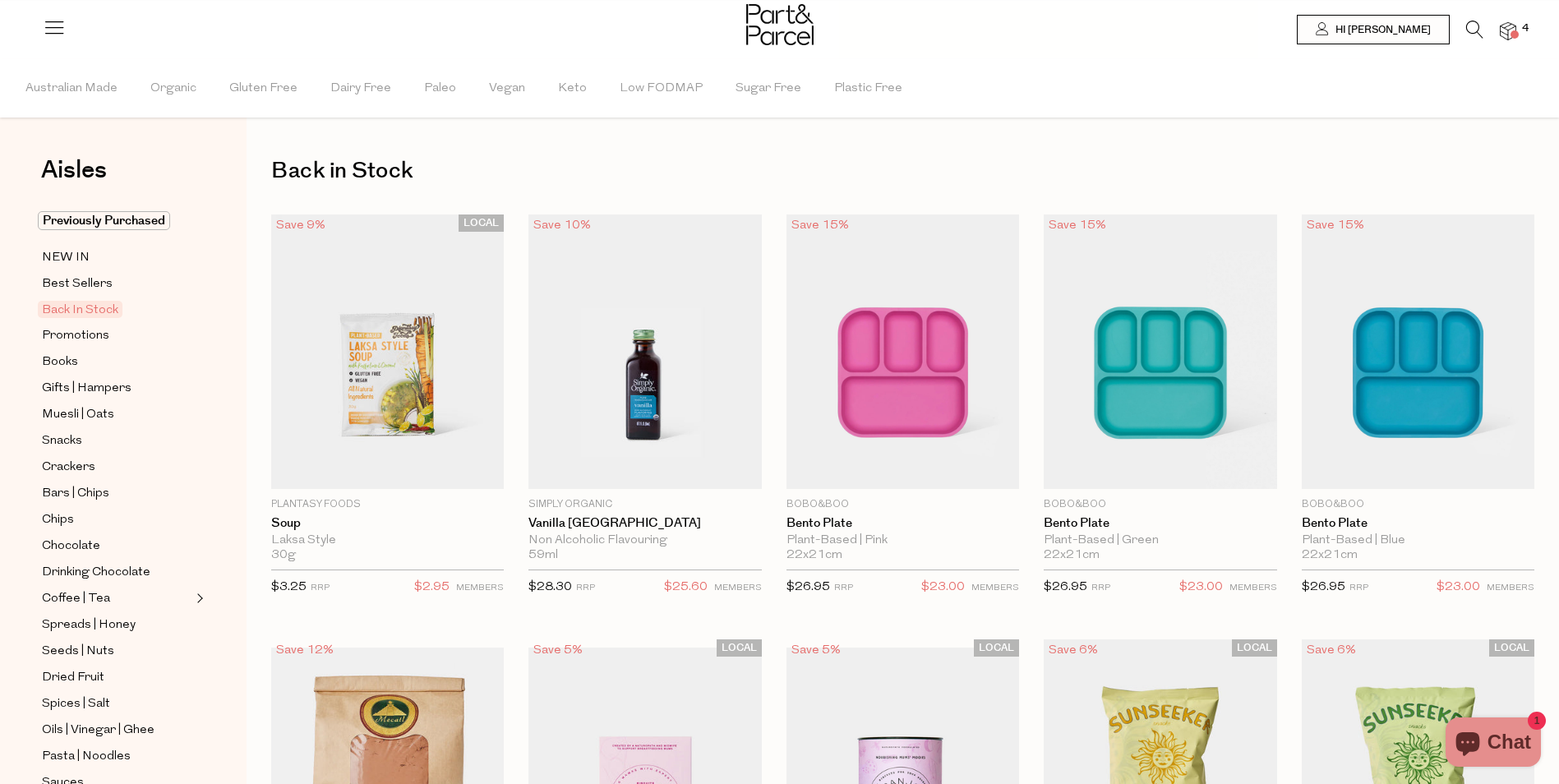
click at [1243, 24] on icon at bounding box center [1475, 29] width 17 height 18
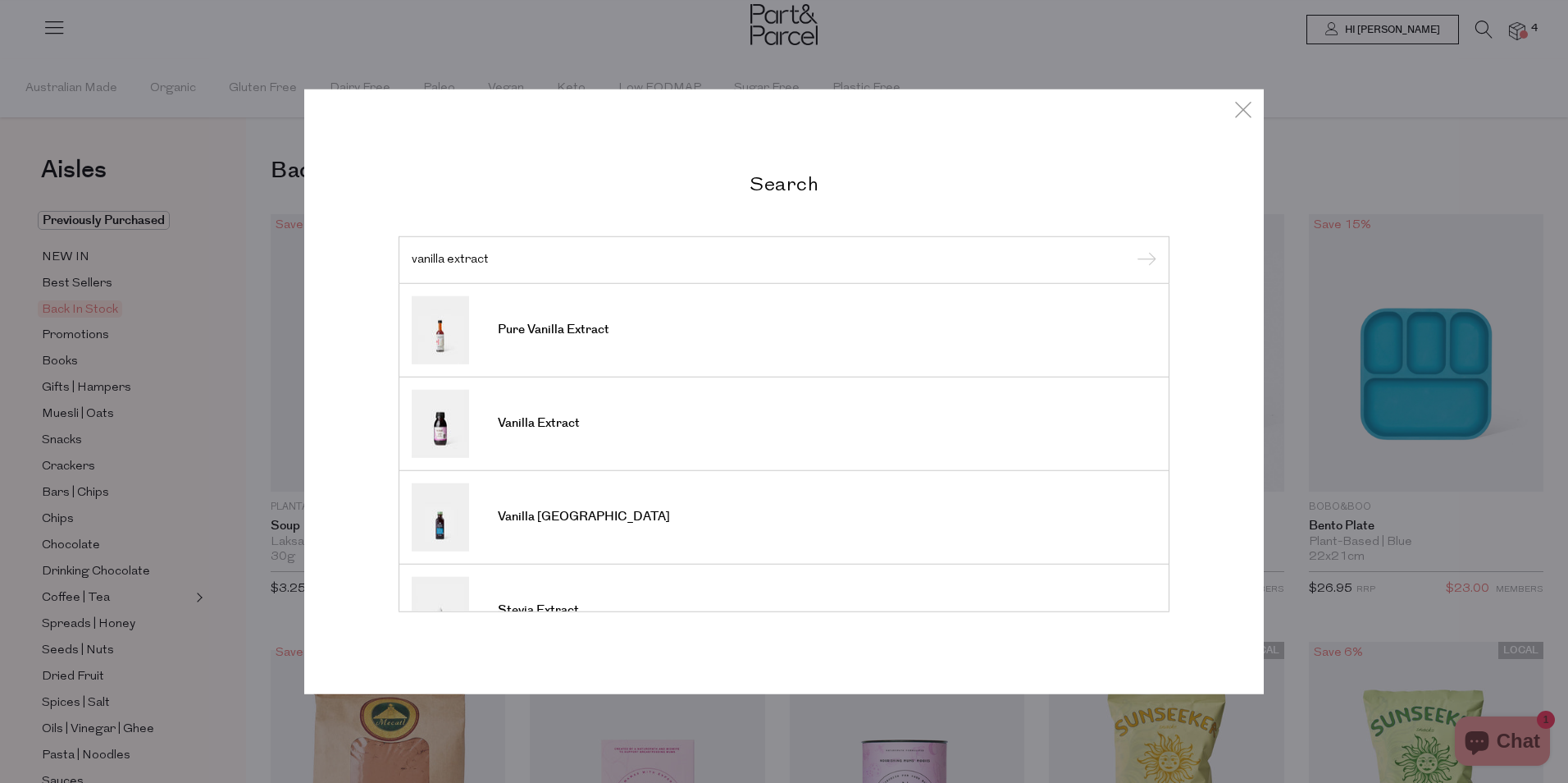
type input "vanilla extract"
click at [1132, 248] on input "submit" at bounding box center [1145, 261] width 25 height 25
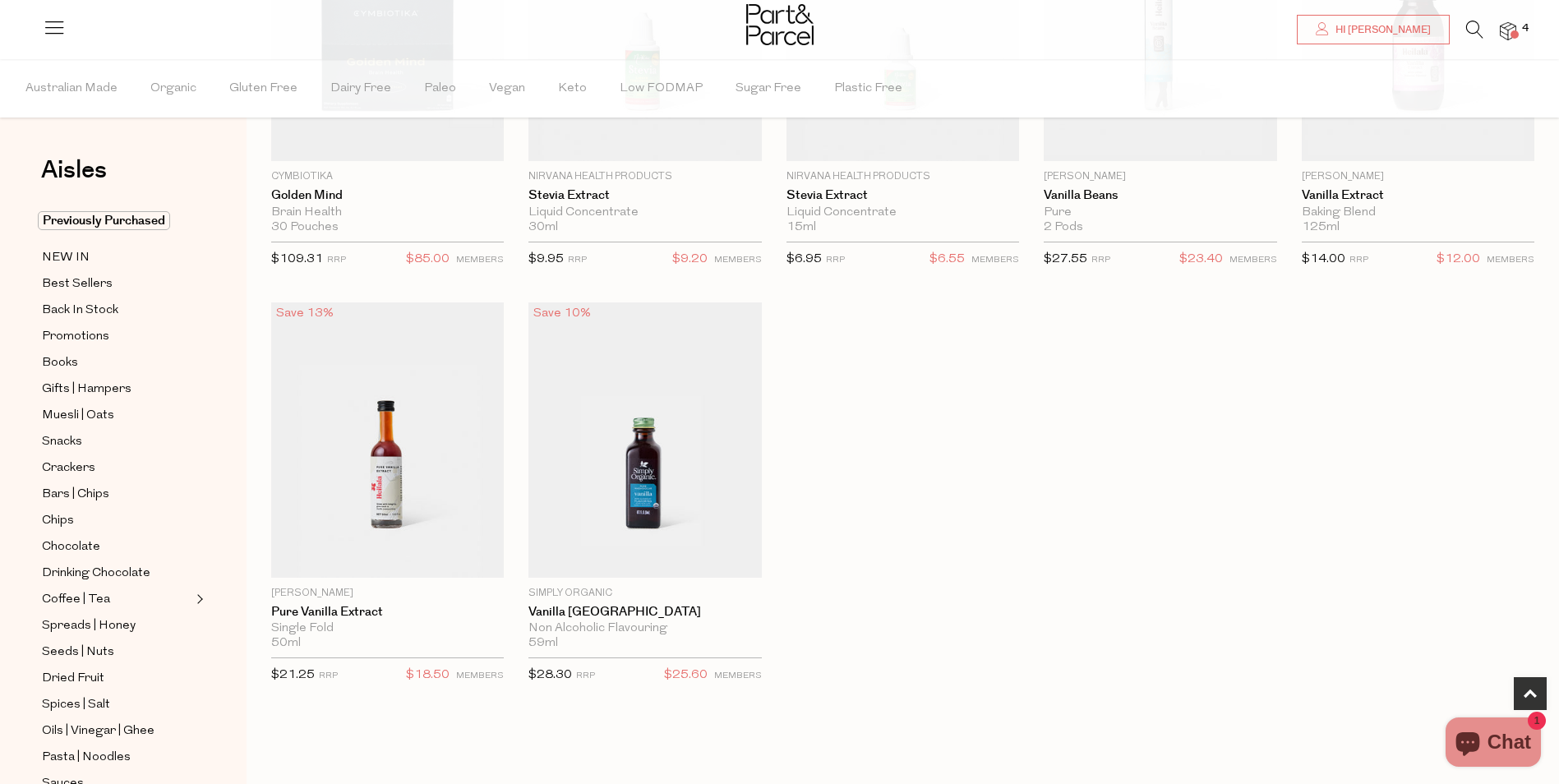
scroll to position [295, 0]
click at [682, 511] on img at bounding box center [645, 441] width 232 height 275
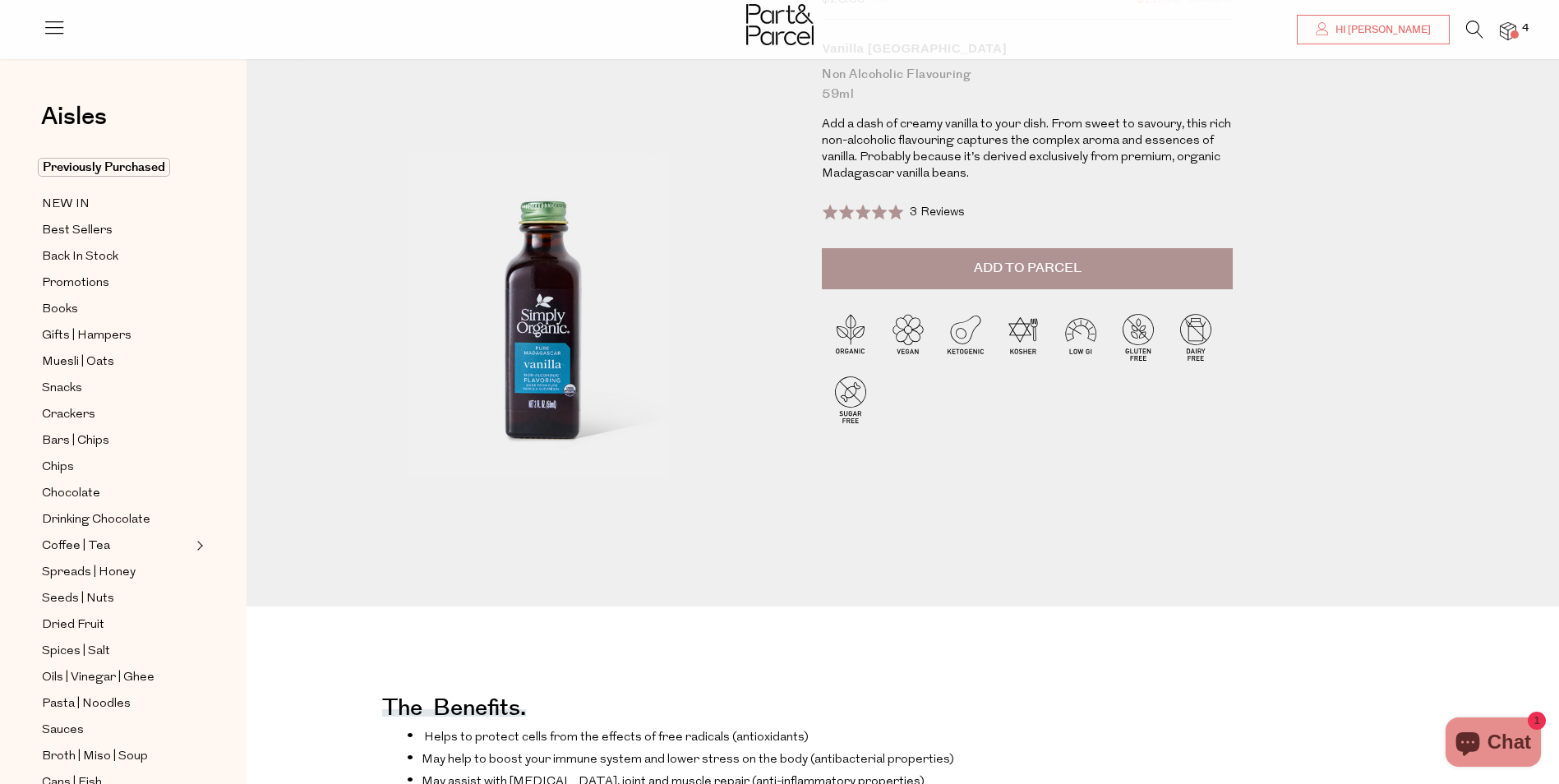
scroll to position [127, 0]
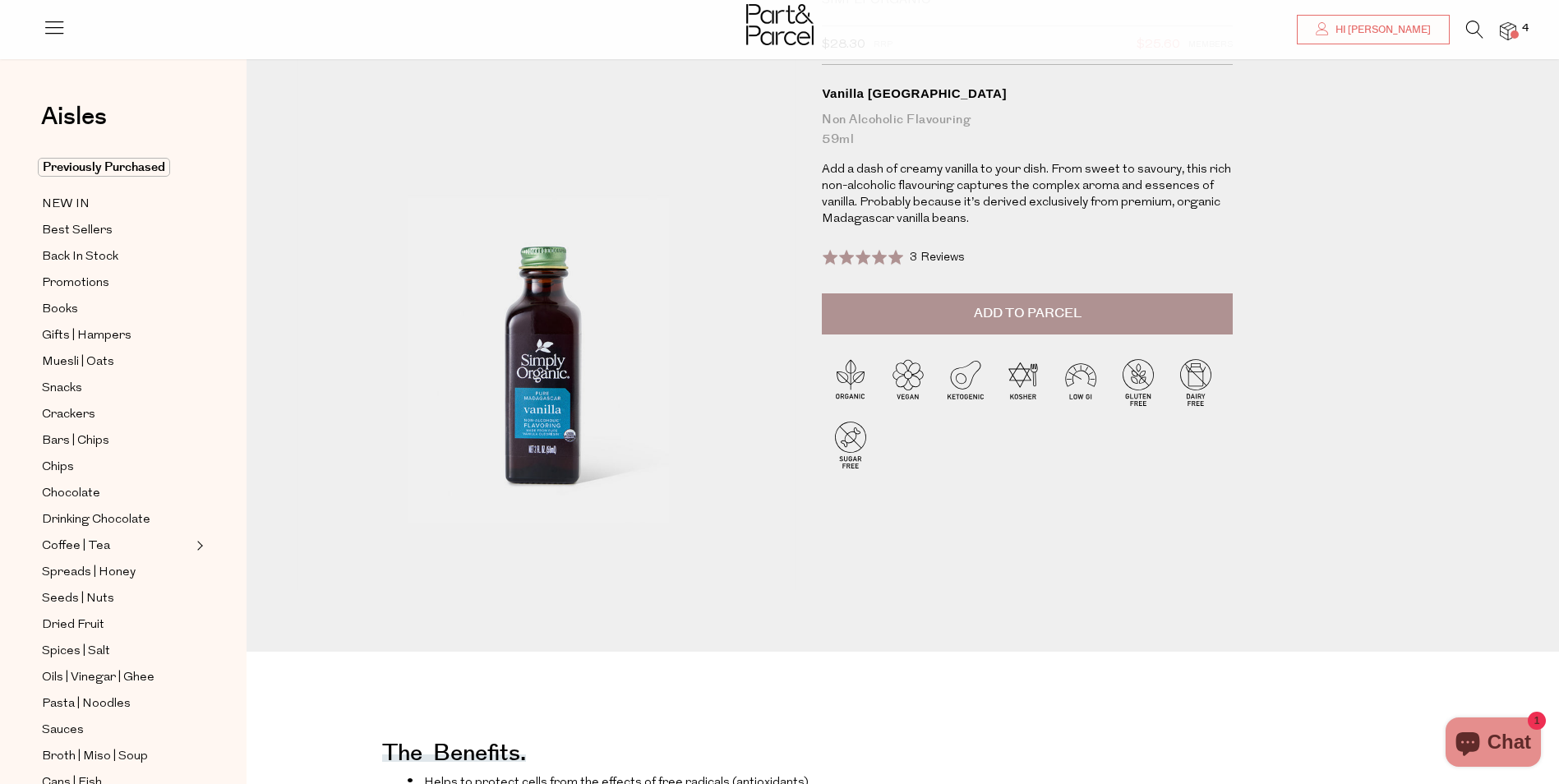
click at [1153, 318] on button "Add to Parcel" at bounding box center [1027, 314] width 411 height 41
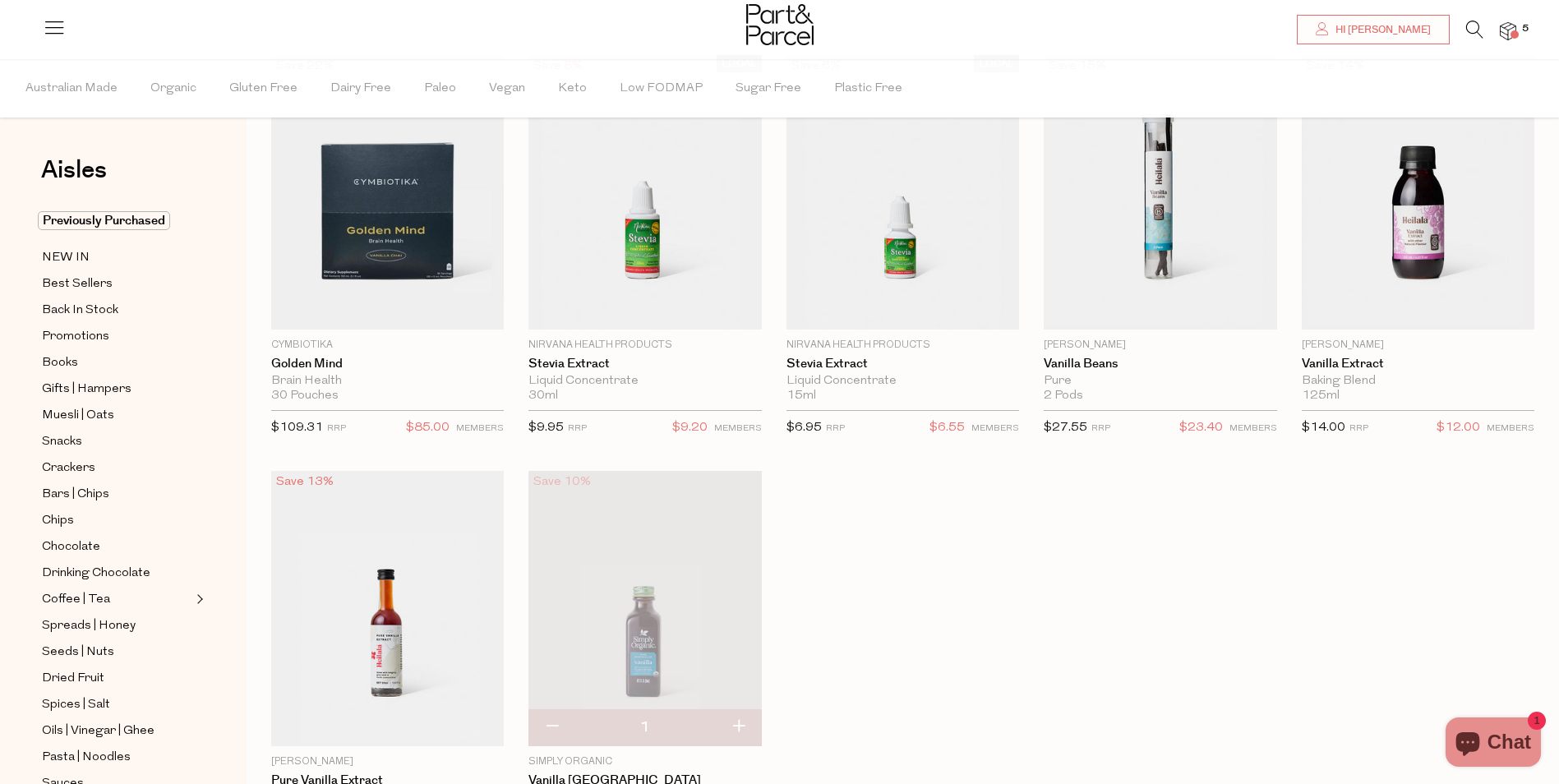
scroll to position [75, 0]
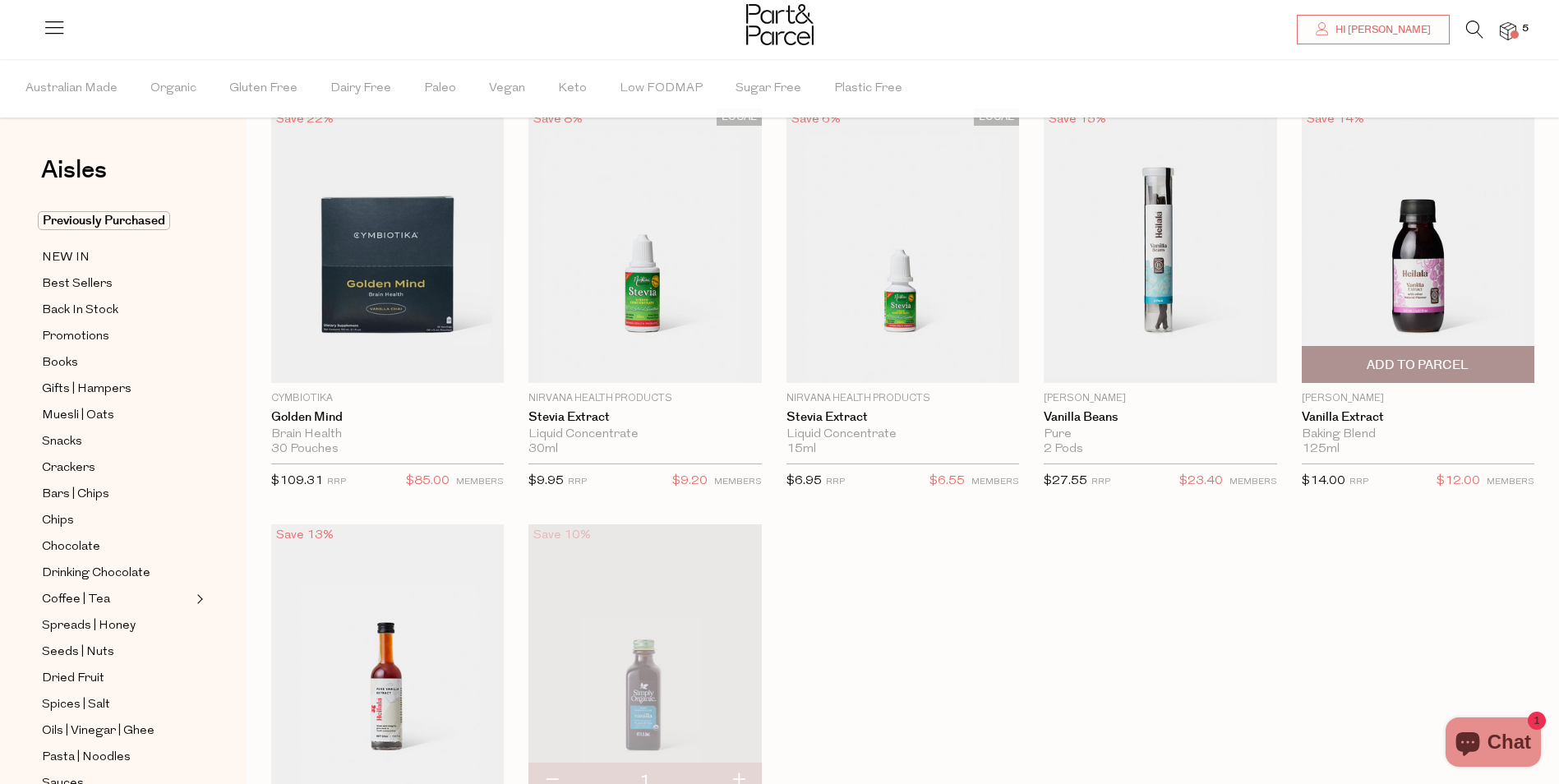
click at [1427, 219] on img at bounding box center [1418, 246] width 232 height 275
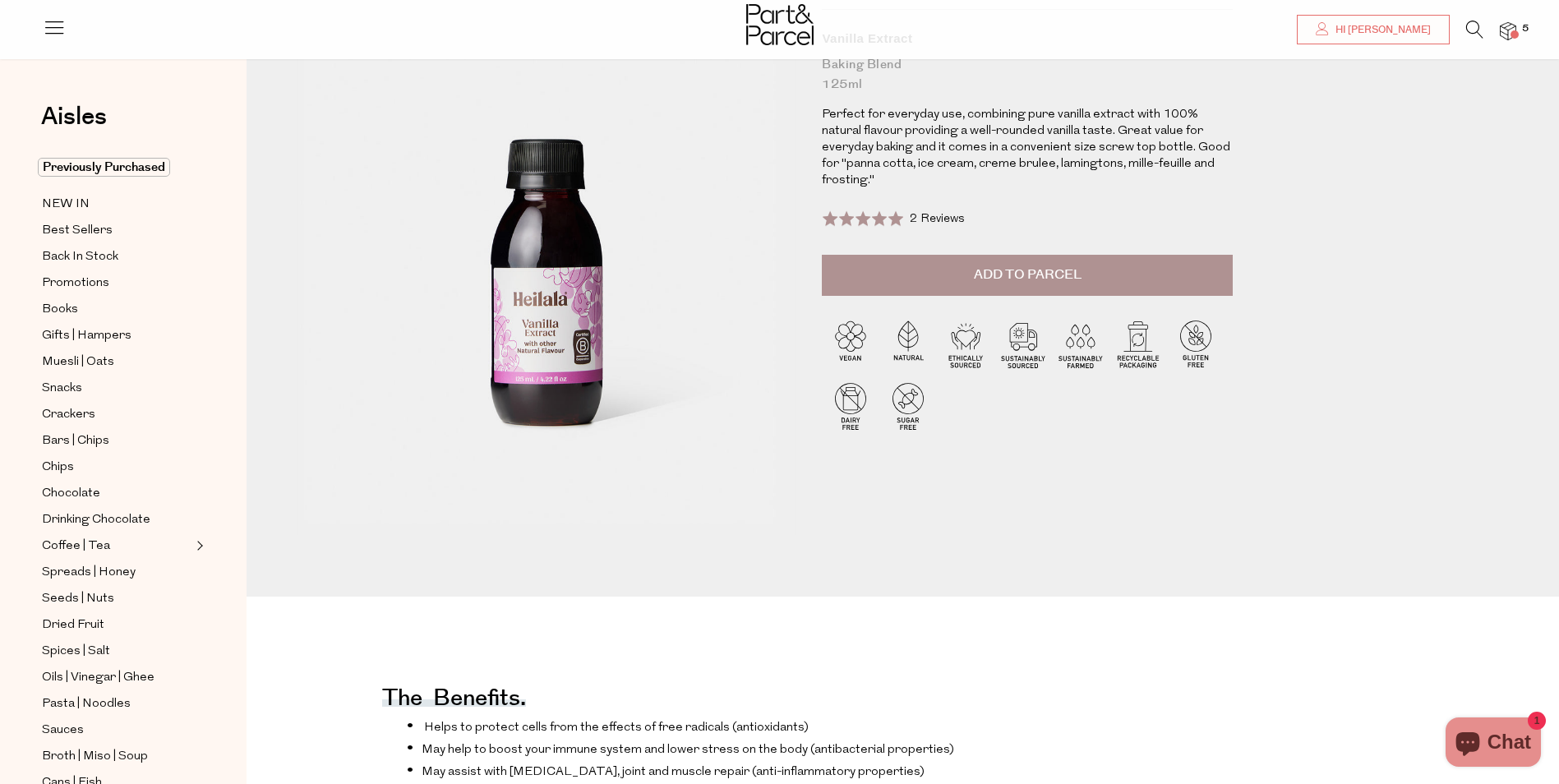
scroll to position [108, 0]
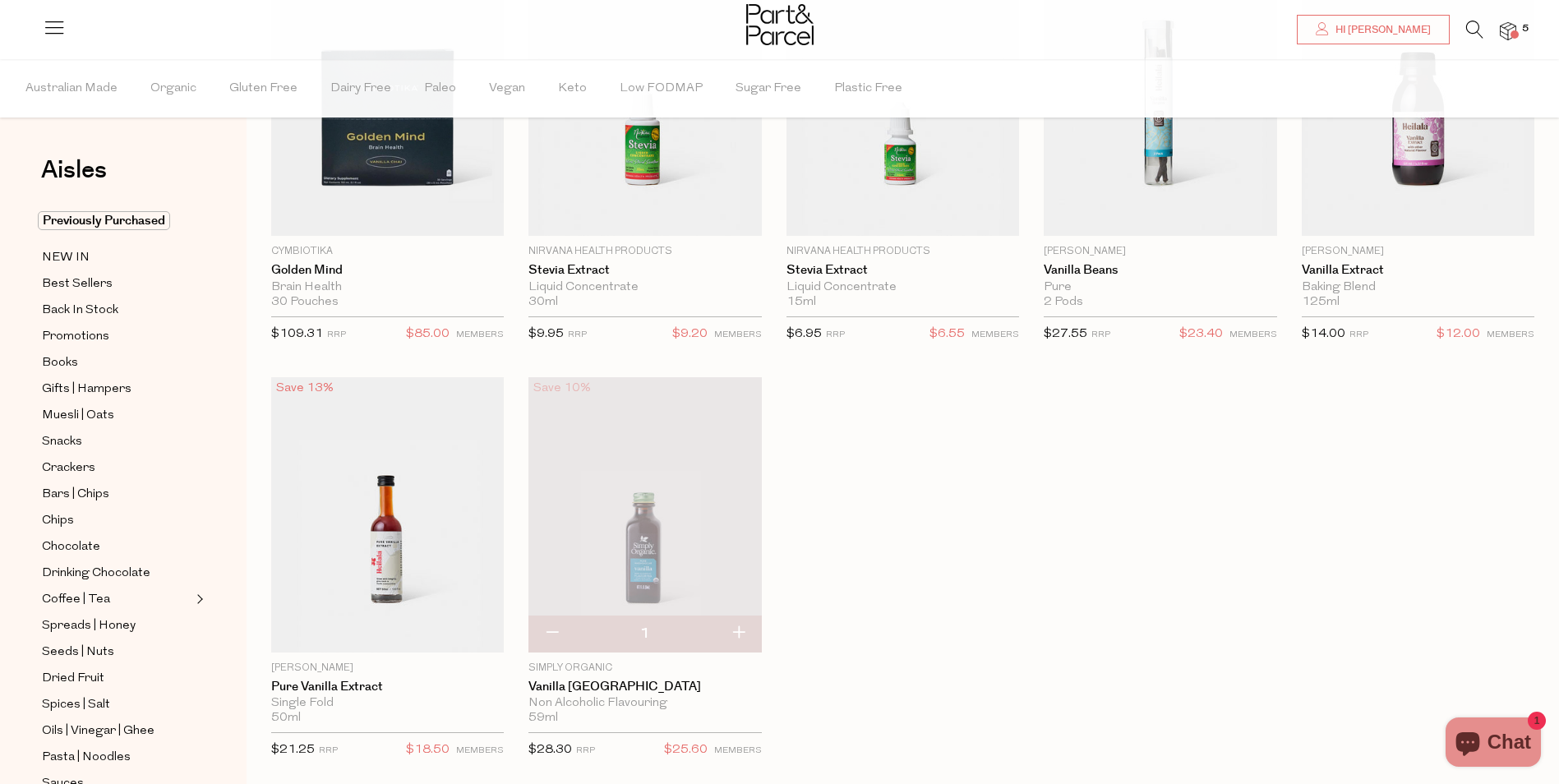
scroll to position [224, 0]
click at [542, 628] on button "button" at bounding box center [552, 632] width 47 height 36
type input "0"
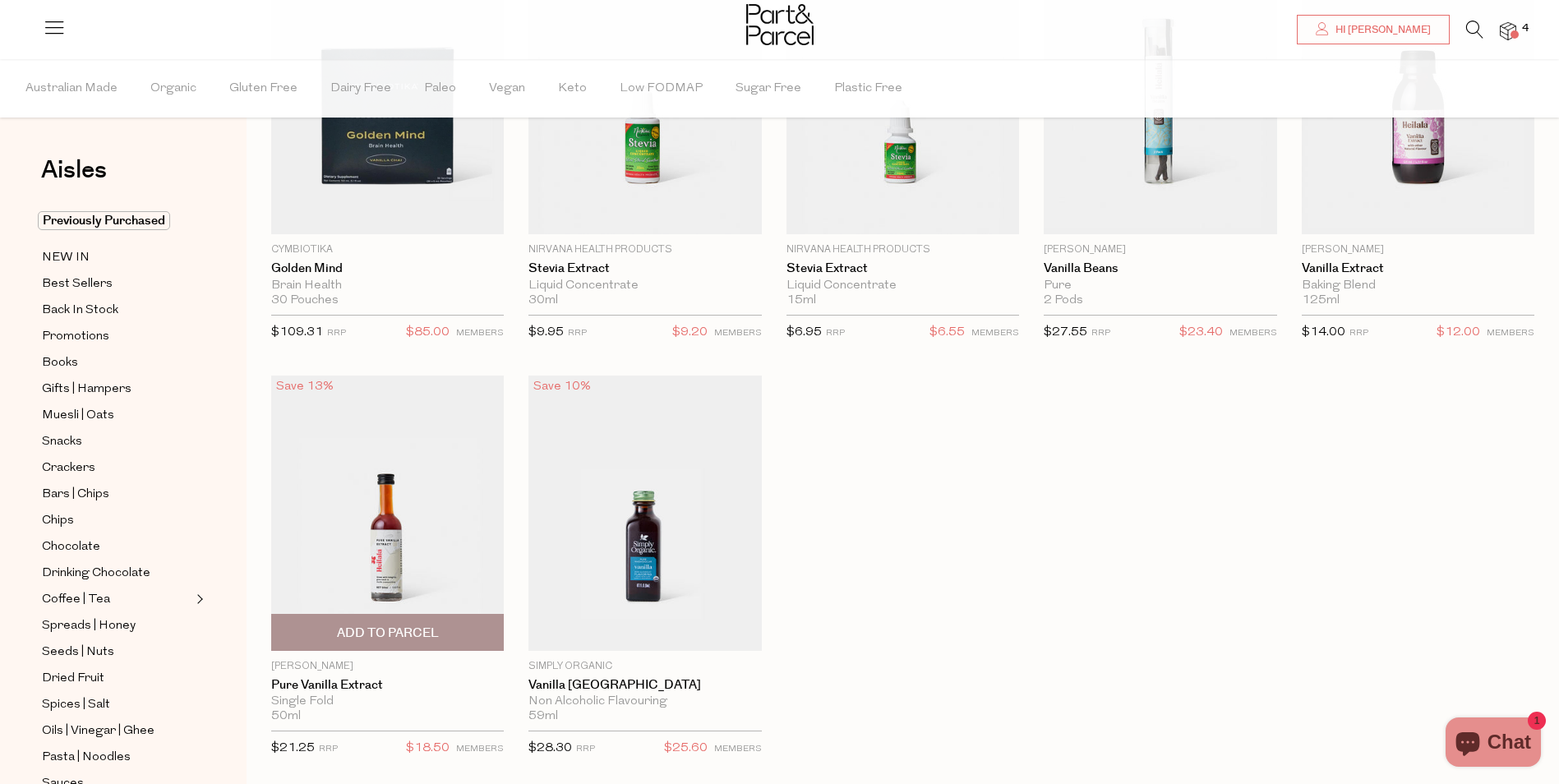
click at [442, 575] on img at bounding box center [388, 512] width 232 height 275
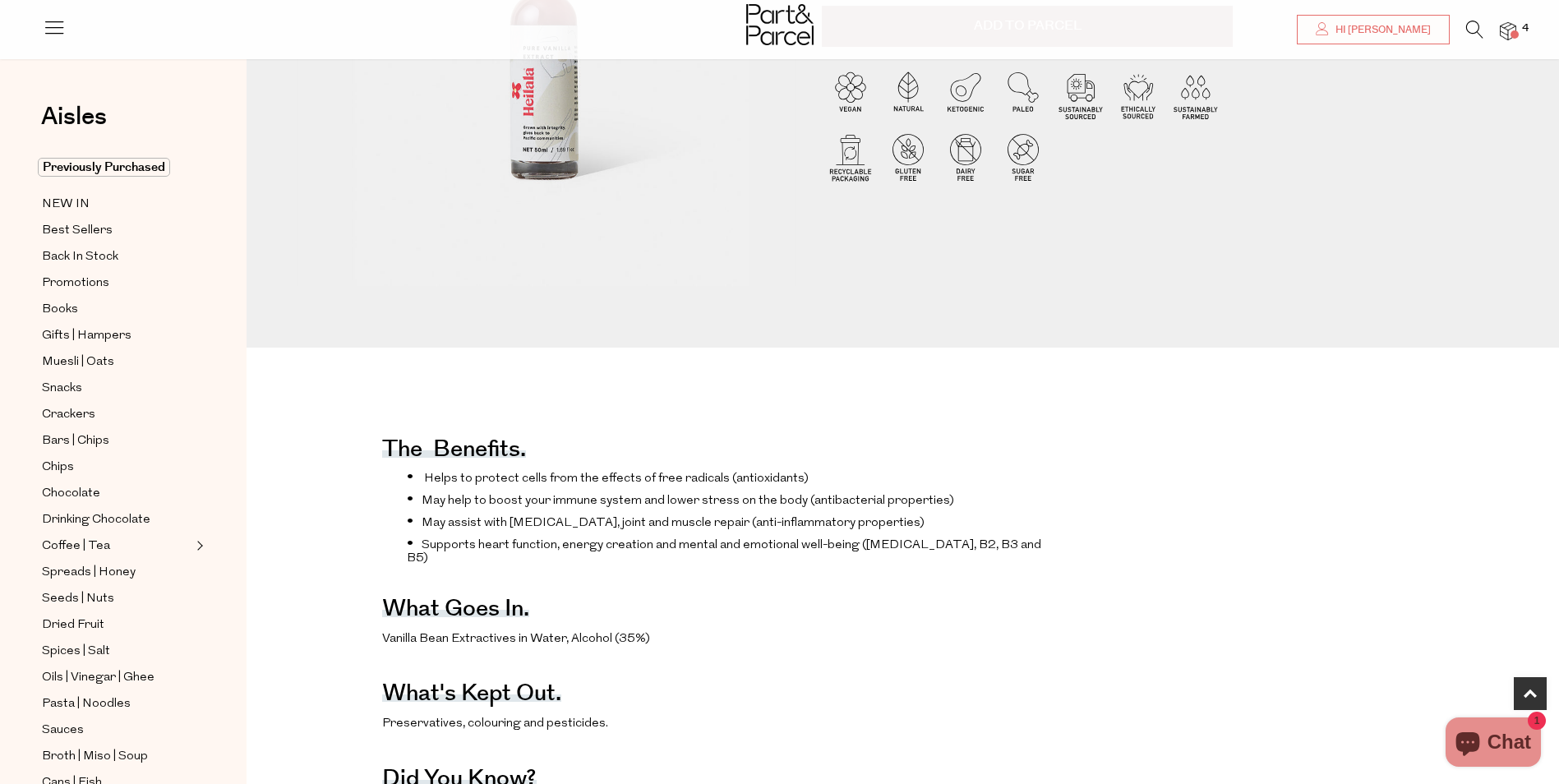
scroll to position [464, 0]
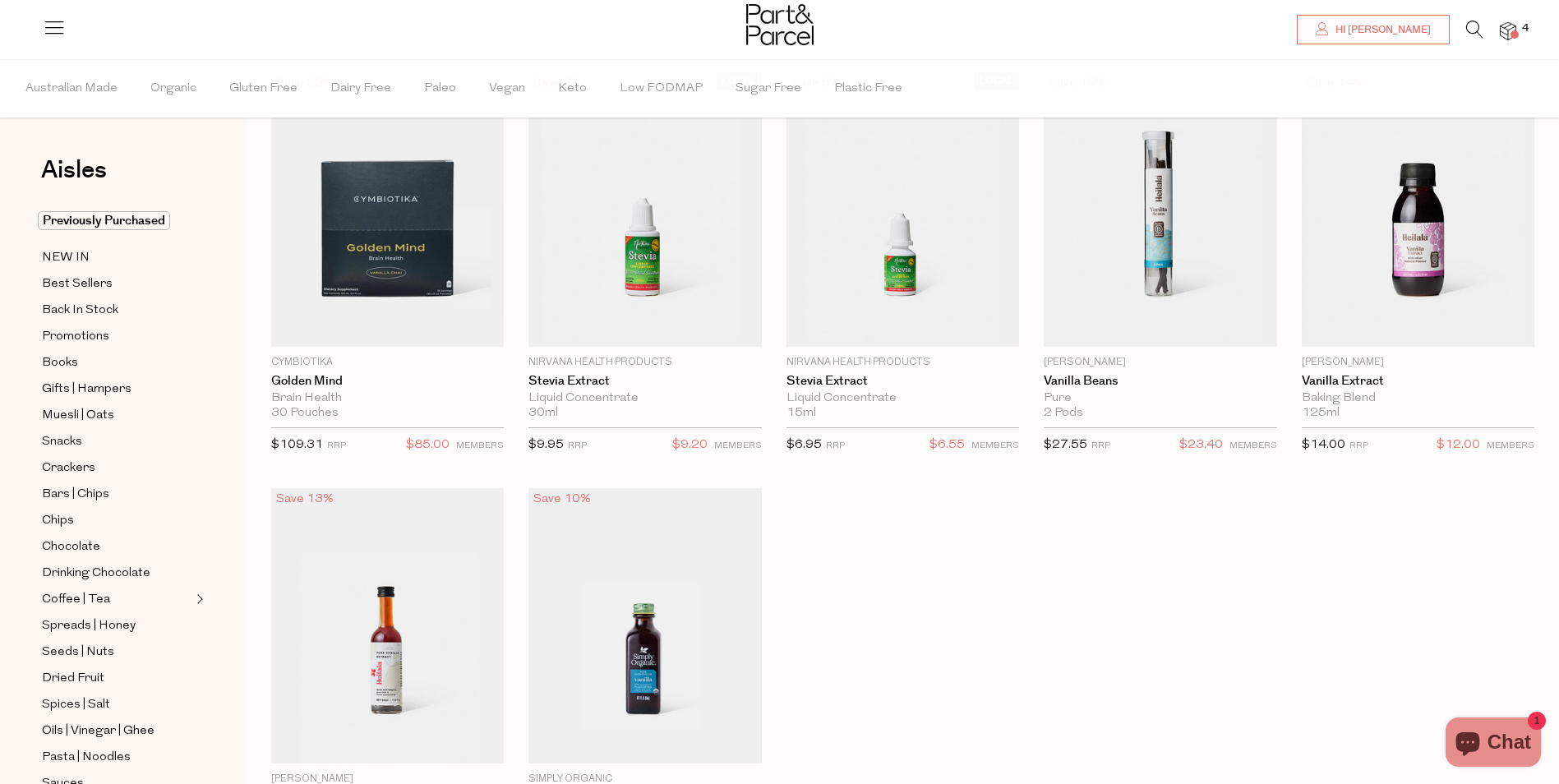
scroll to position [109, 0]
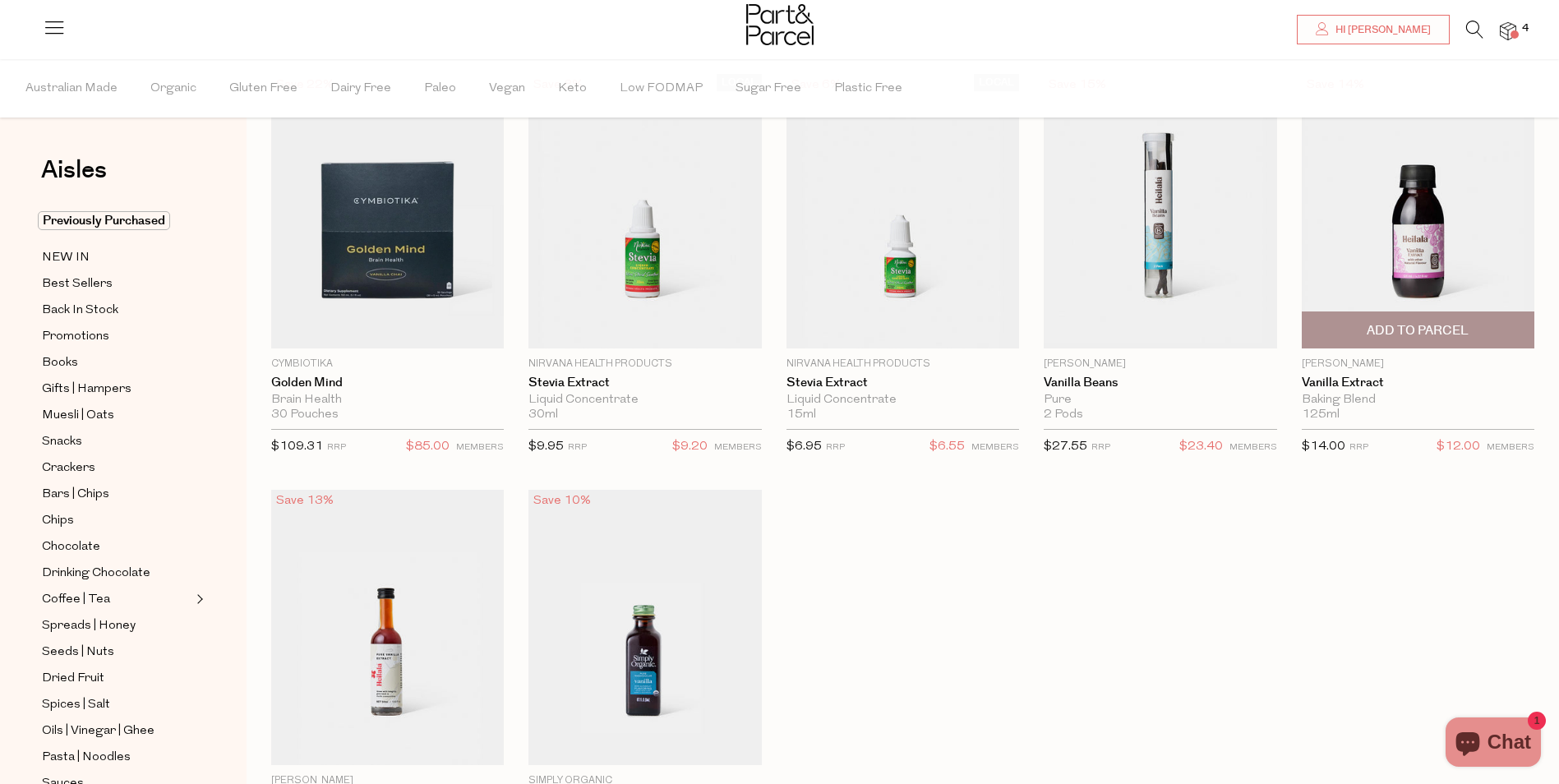
click at [1404, 264] on img at bounding box center [1418, 211] width 232 height 275
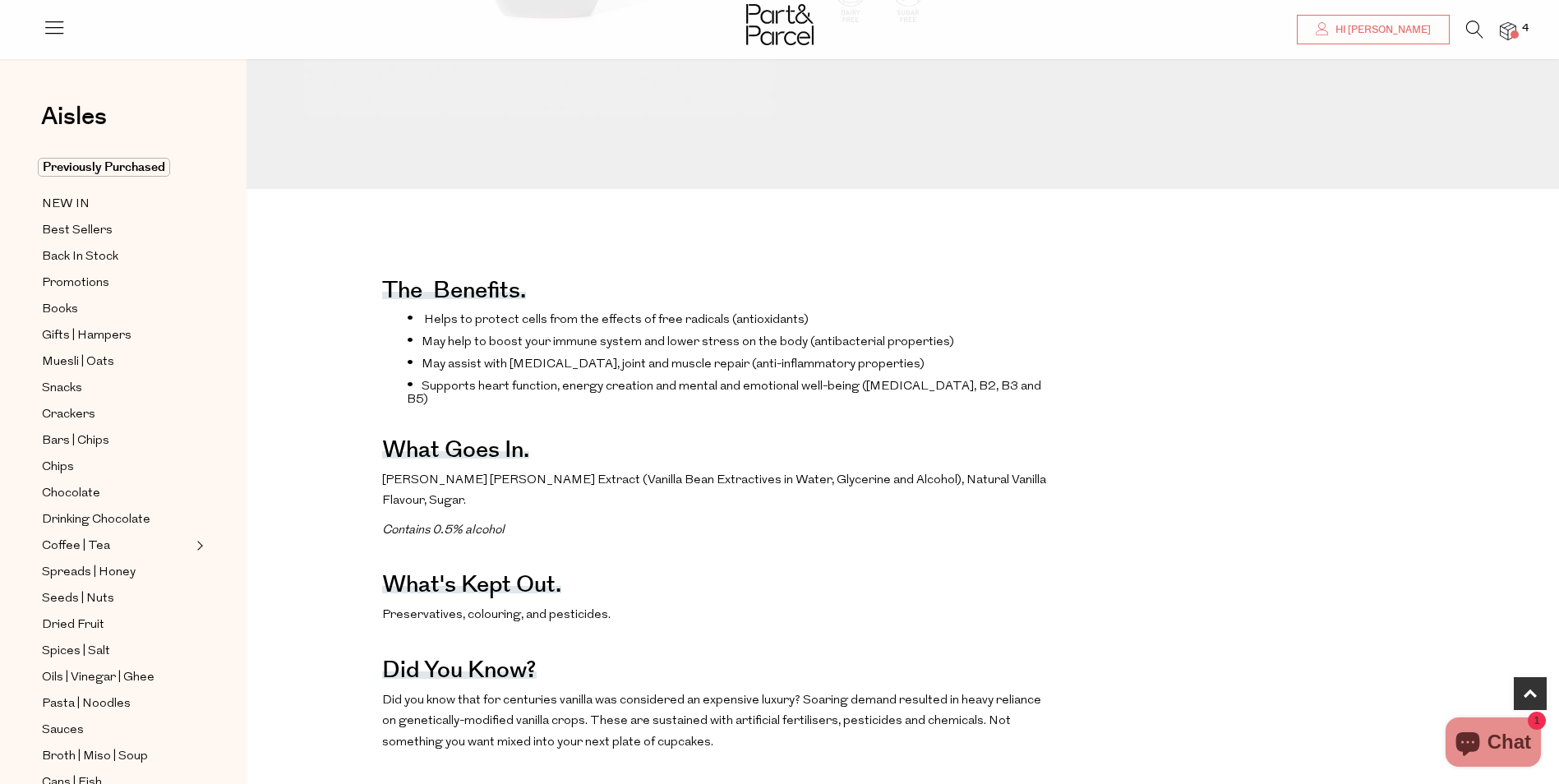
scroll to position [600, 0]
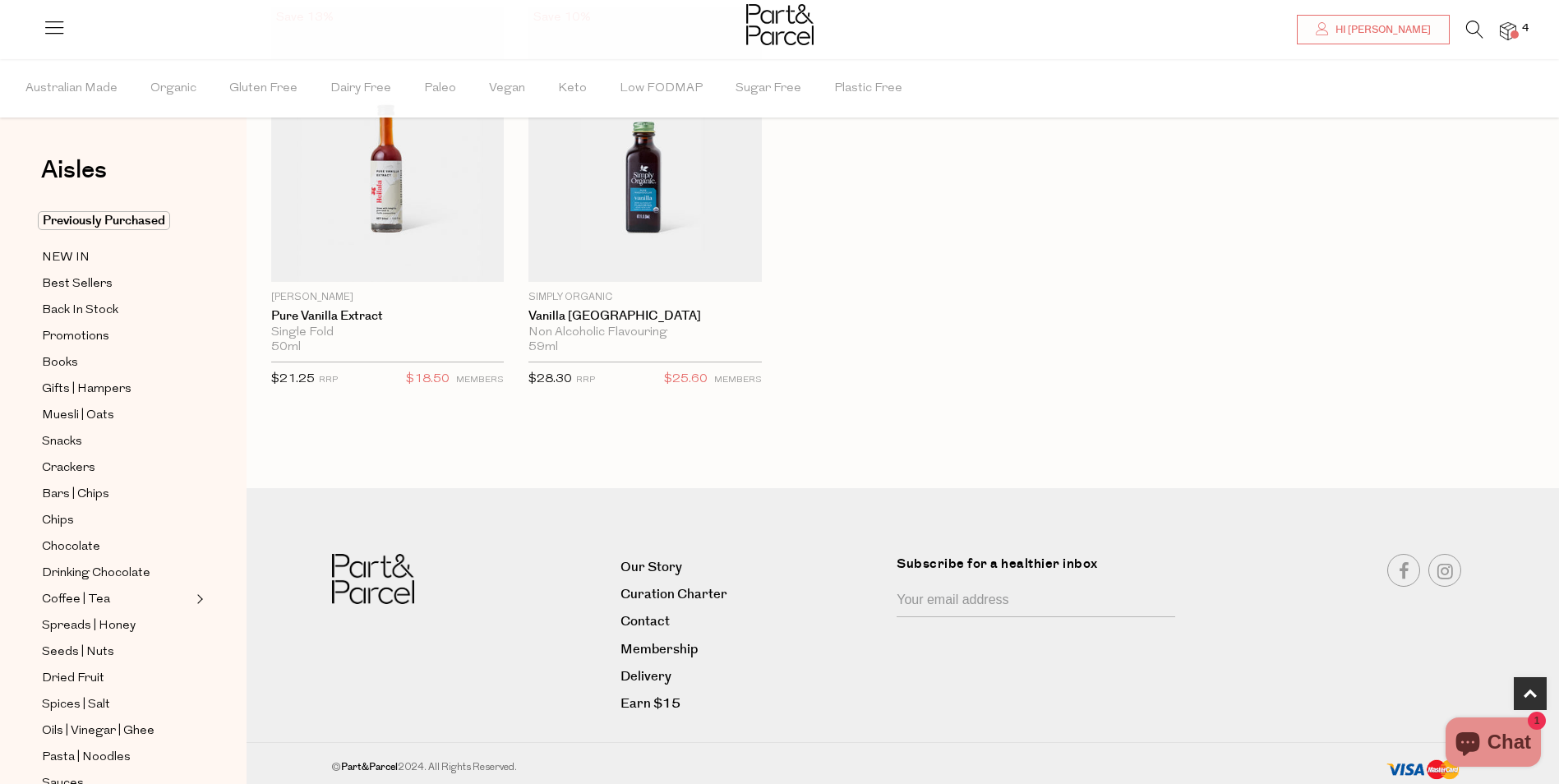
scroll to position [596, 0]
click at [62, 511] on span "Chips" at bounding box center [58, 521] width 32 height 20
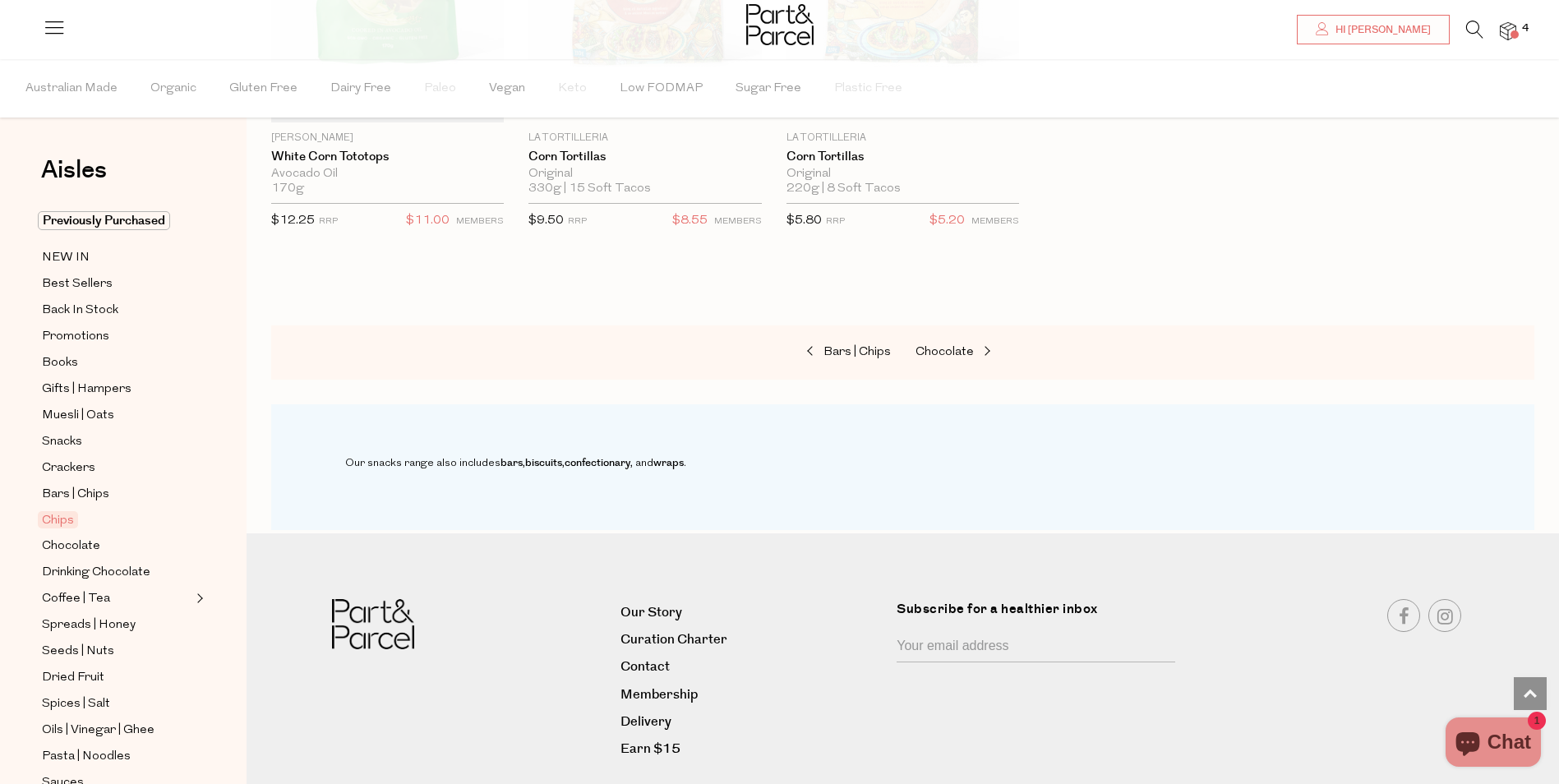
scroll to position [1694, 0]
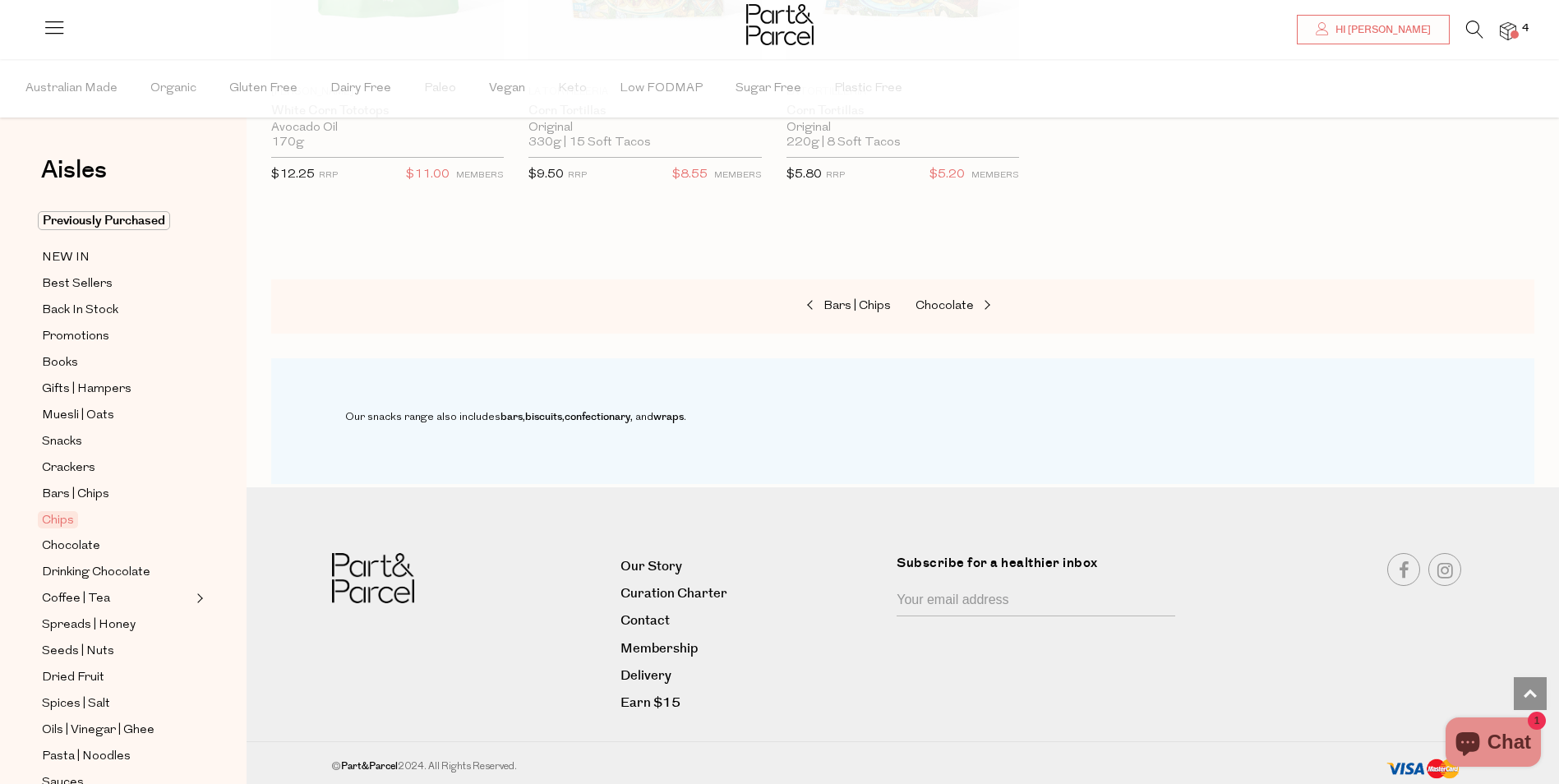
click at [57, 28] on icon at bounding box center [55, 27] width 23 height 23
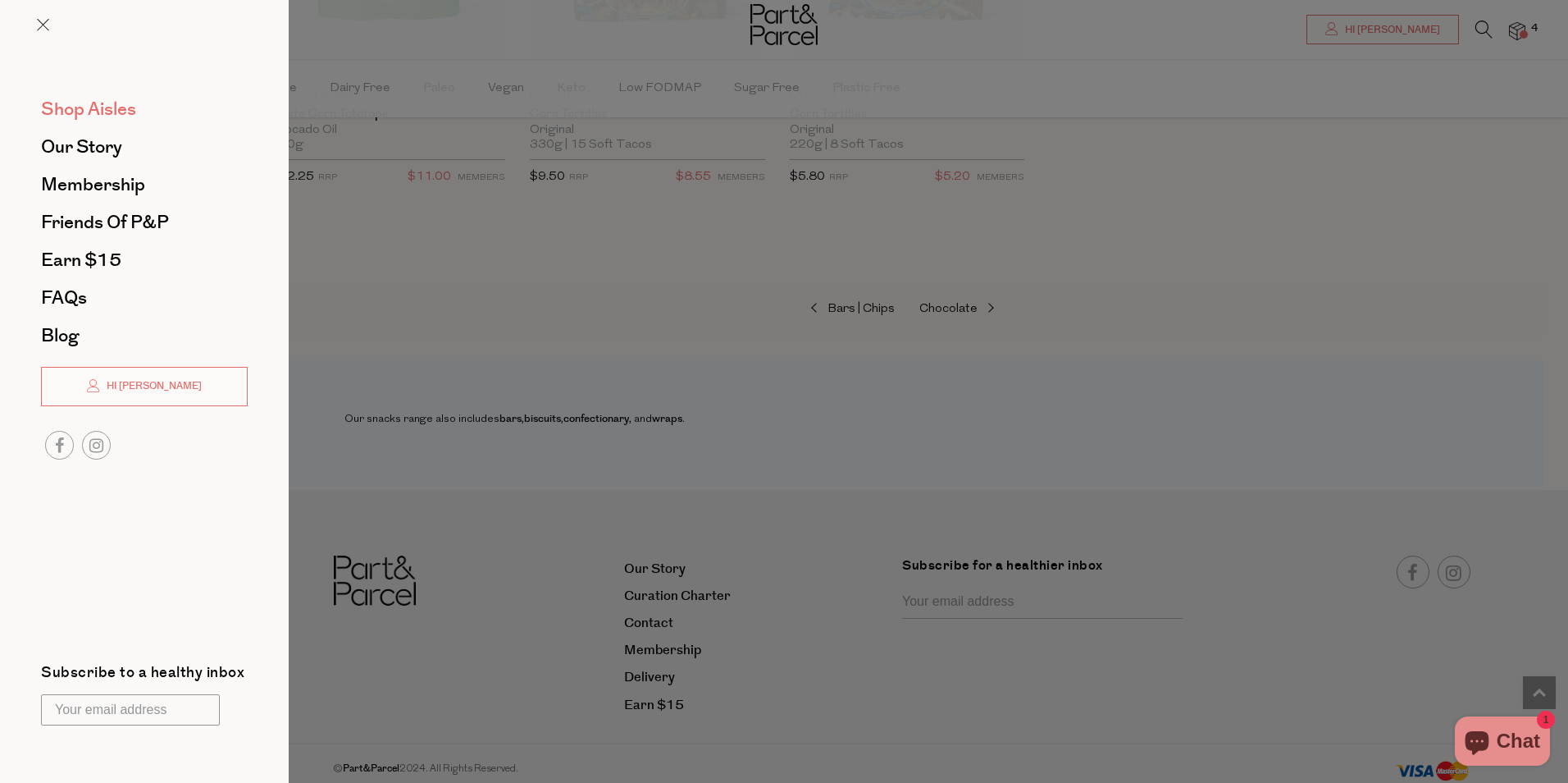
click at [77, 103] on span "Shop Aisles" at bounding box center [88, 108] width 95 height 26
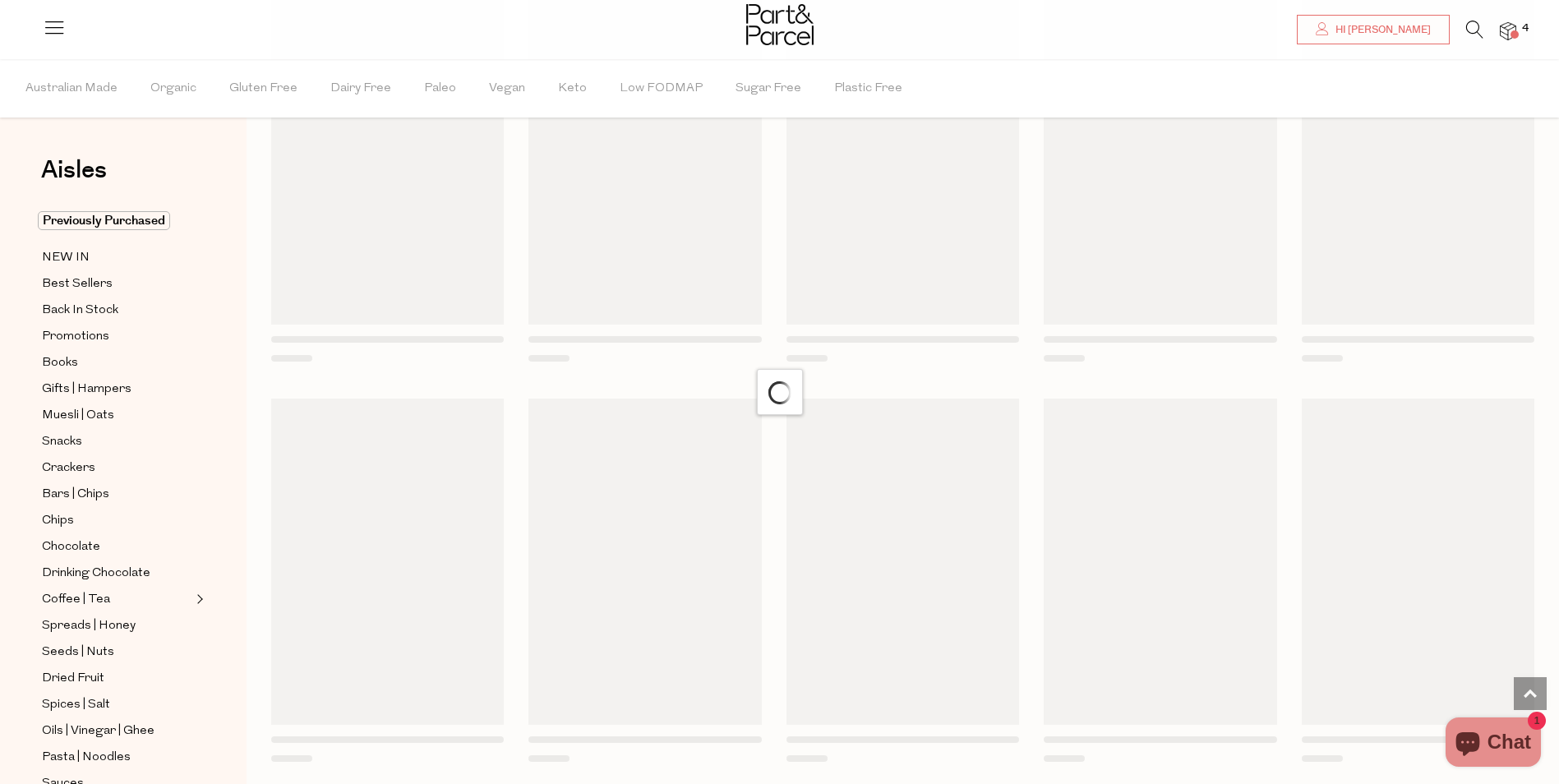
scroll to position [5018, 0]
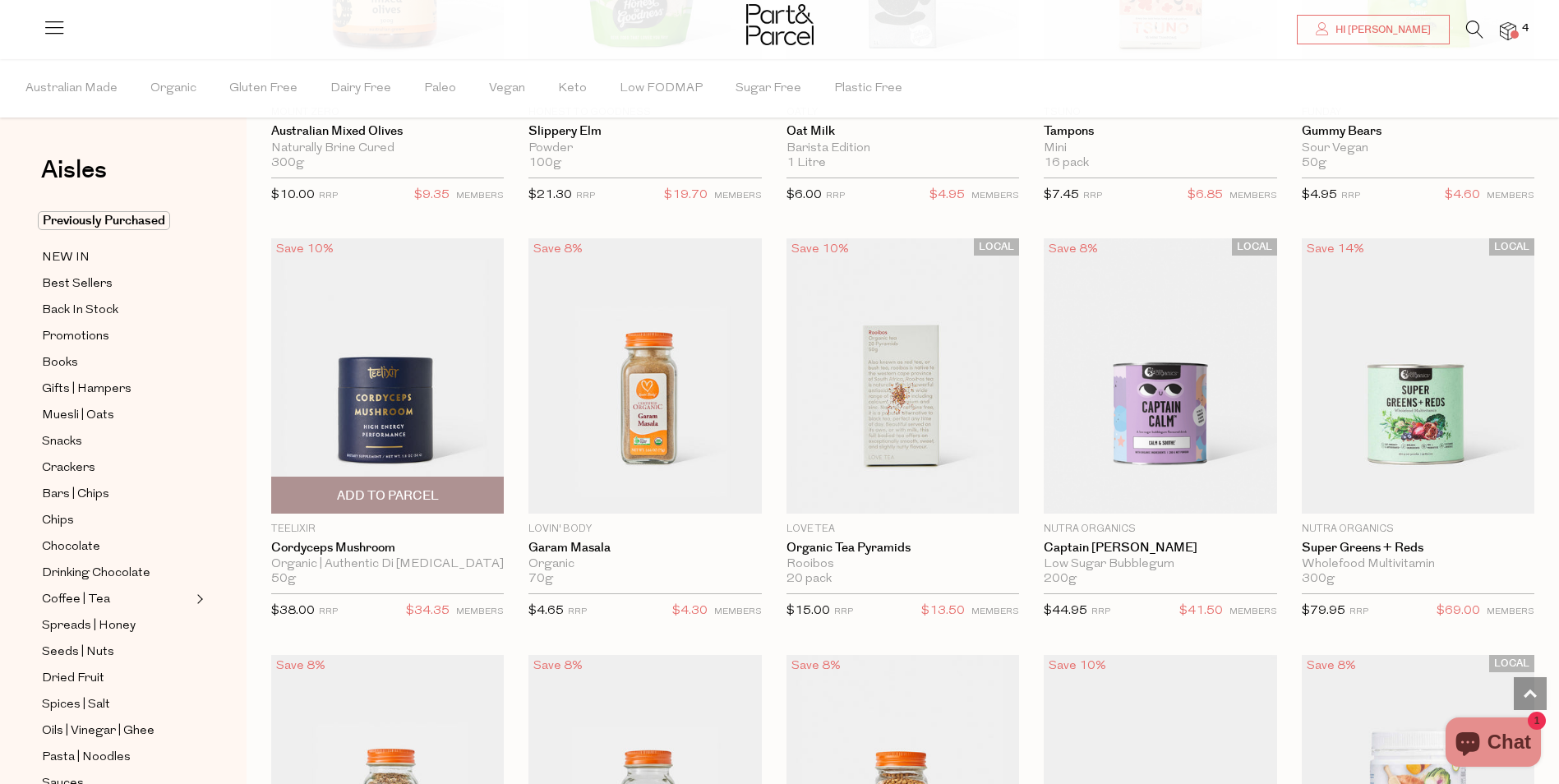
drag, startPoint x: 260, startPoint y: 755, endPoint x: 276, endPoint y: 618, distance: 137.9
